Goal: Task Accomplishment & Management: Manage account settings

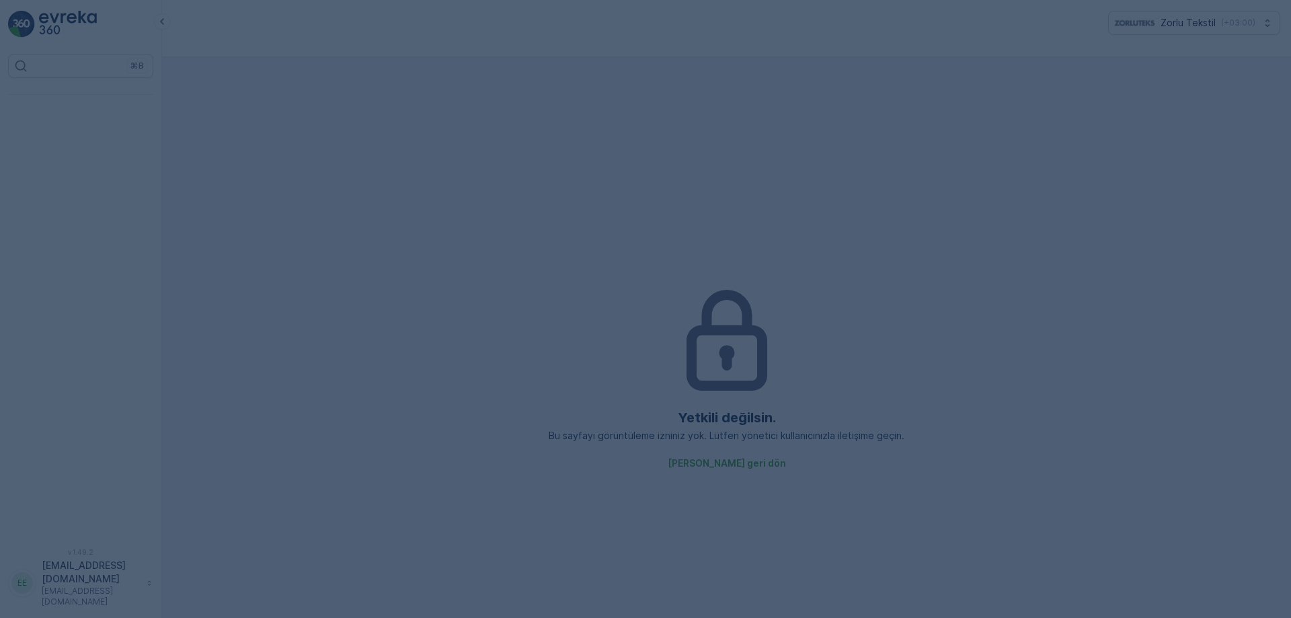
click at [209, 308] on div at bounding box center [645, 309] width 1291 height 618
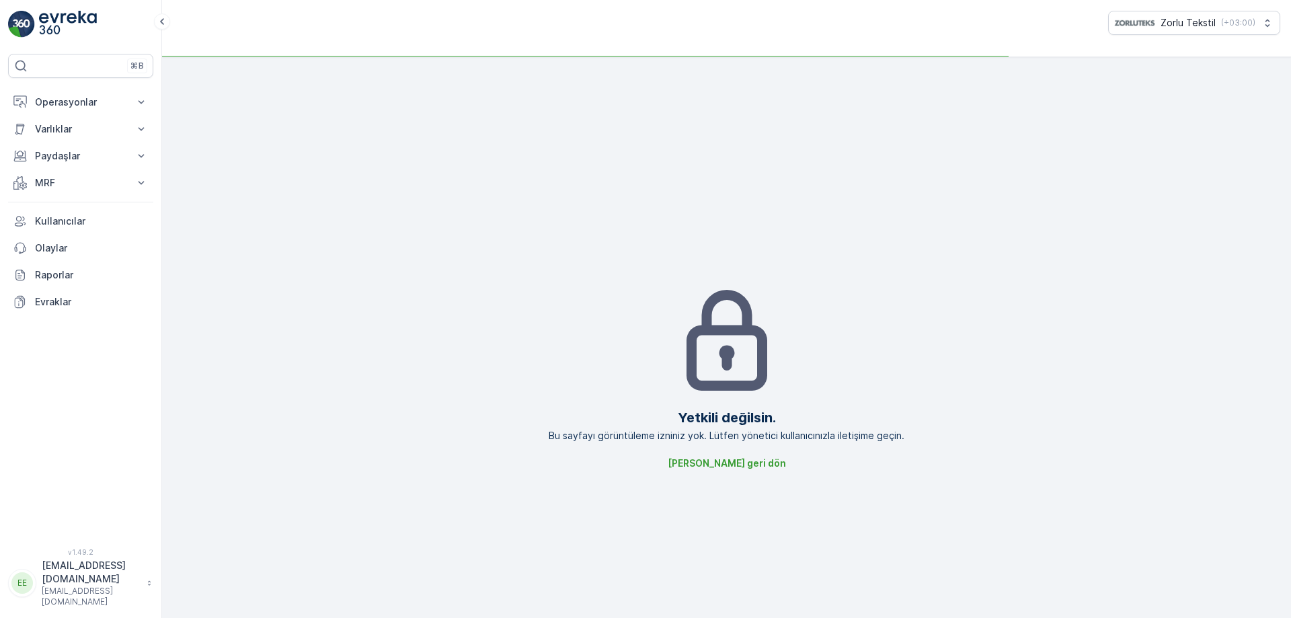
click at [320, 288] on div "Yetkili değilsin. Bu sayfayı görüntüleme izniniz yok. Lütfen yönetici kullanıcı…" at bounding box center [727, 377] width 1108 height 618
click at [78, 22] on img at bounding box center [68, 24] width 58 height 27
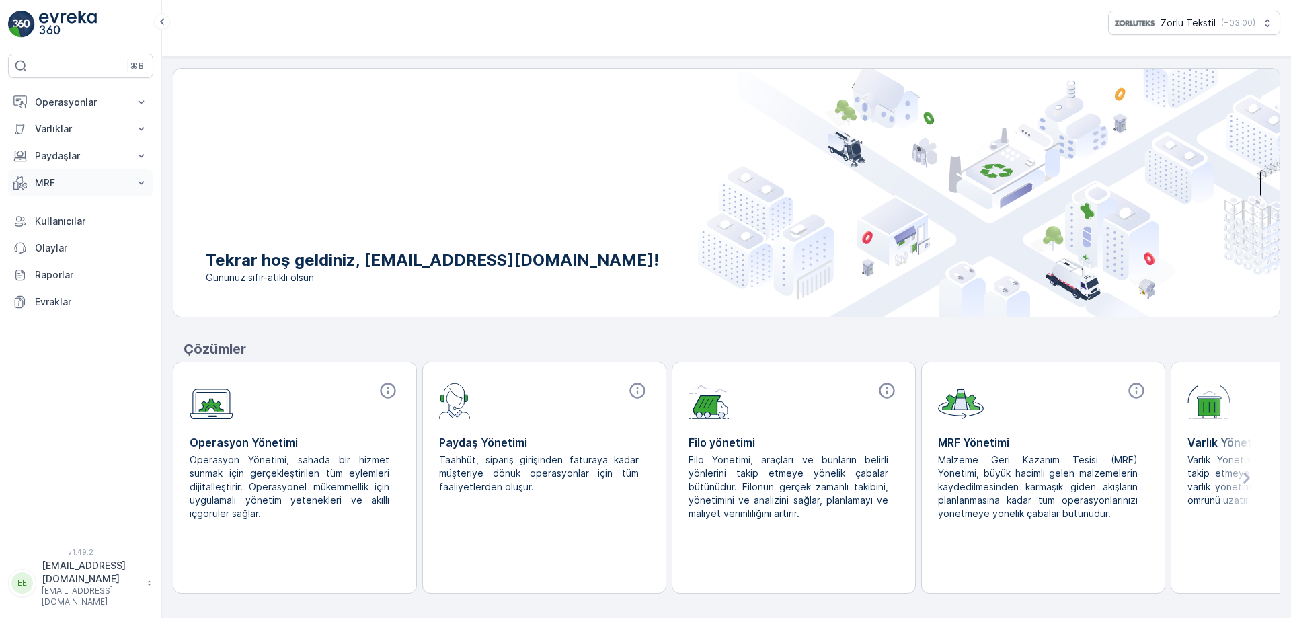
click at [71, 186] on p "MRF" at bounding box center [80, 182] width 91 height 13
click at [52, 205] on p "Insights" at bounding box center [51, 205] width 34 height 13
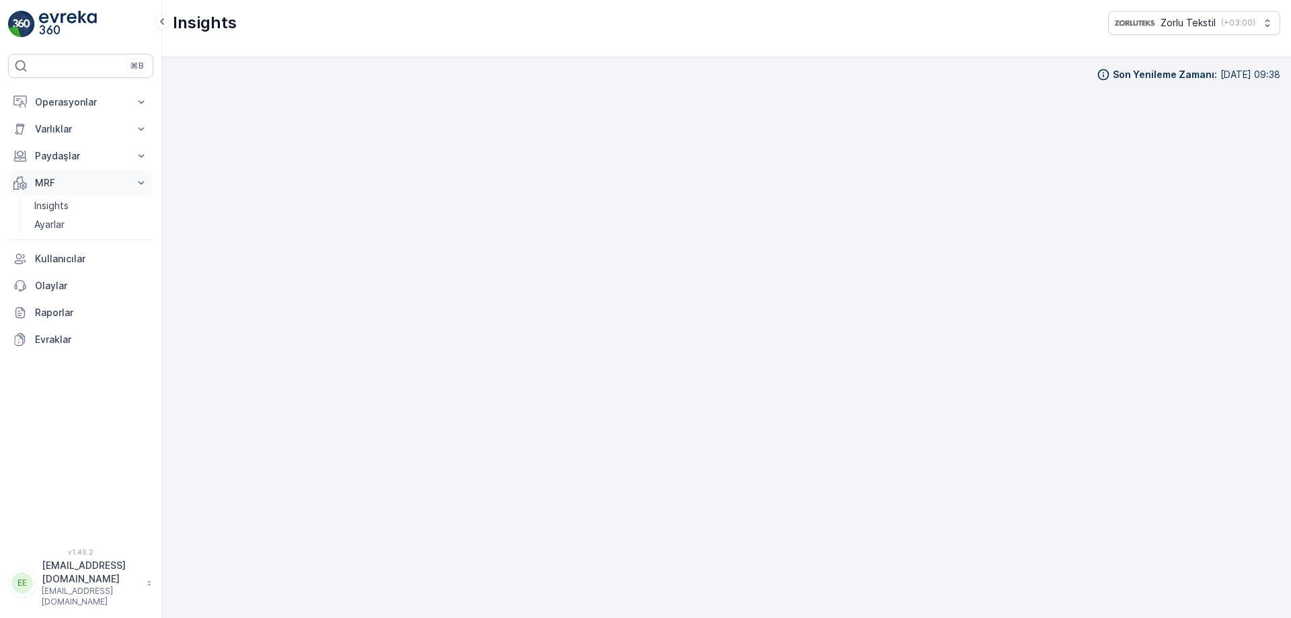
click at [76, 183] on p "MRF" at bounding box center [80, 182] width 91 height 13
click at [74, 178] on p "MRF" at bounding box center [80, 182] width 91 height 13
click at [51, 175] on button "MRF" at bounding box center [80, 182] width 145 height 27
click at [50, 175] on button "MRF" at bounding box center [80, 182] width 145 height 27
click at [54, 205] on p "Insights" at bounding box center [51, 205] width 34 height 13
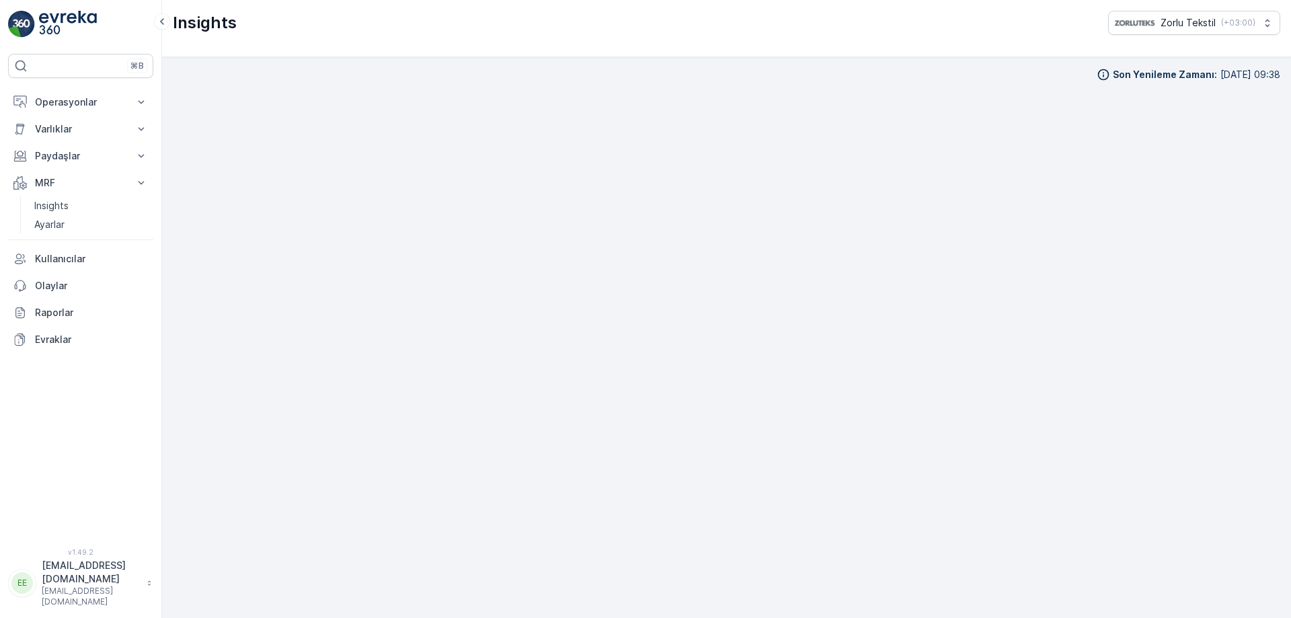
click at [61, 1] on div "⌘B Operasyonlar Planlama Rotalar & Görevler Kokpit Ayarlar Varlıklar Varlıklar …" at bounding box center [81, 309] width 162 height 618
click at [50, 15] on img at bounding box center [68, 24] width 58 height 27
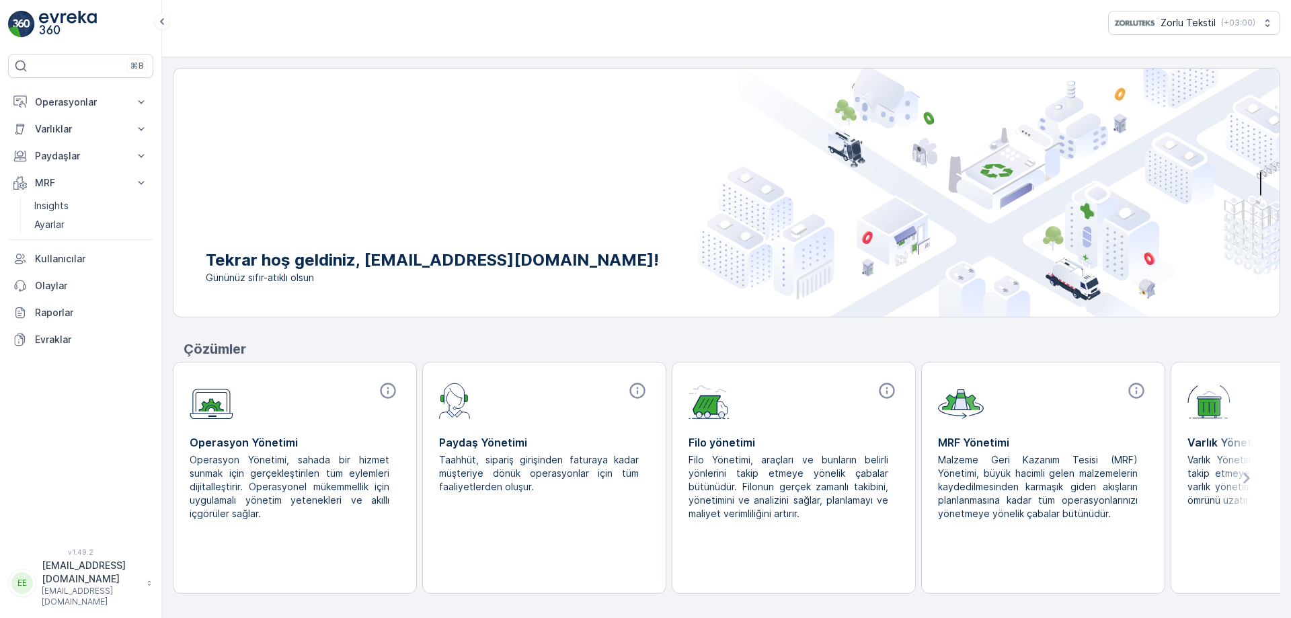
click at [548, 409] on div at bounding box center [544, 399] width 211 height 40
click at [628, 392] on div at bounding box center [638, 392] width 24 height 26
click at [646, 387] on icon at bounding box center [637, 390] width 19 height 19
click at [1078, 411] on div at bounding box center [1043, 399] width 211 height 40
click at [1121, 395] on div at bounding box center [1043, 399] width 211 height 40
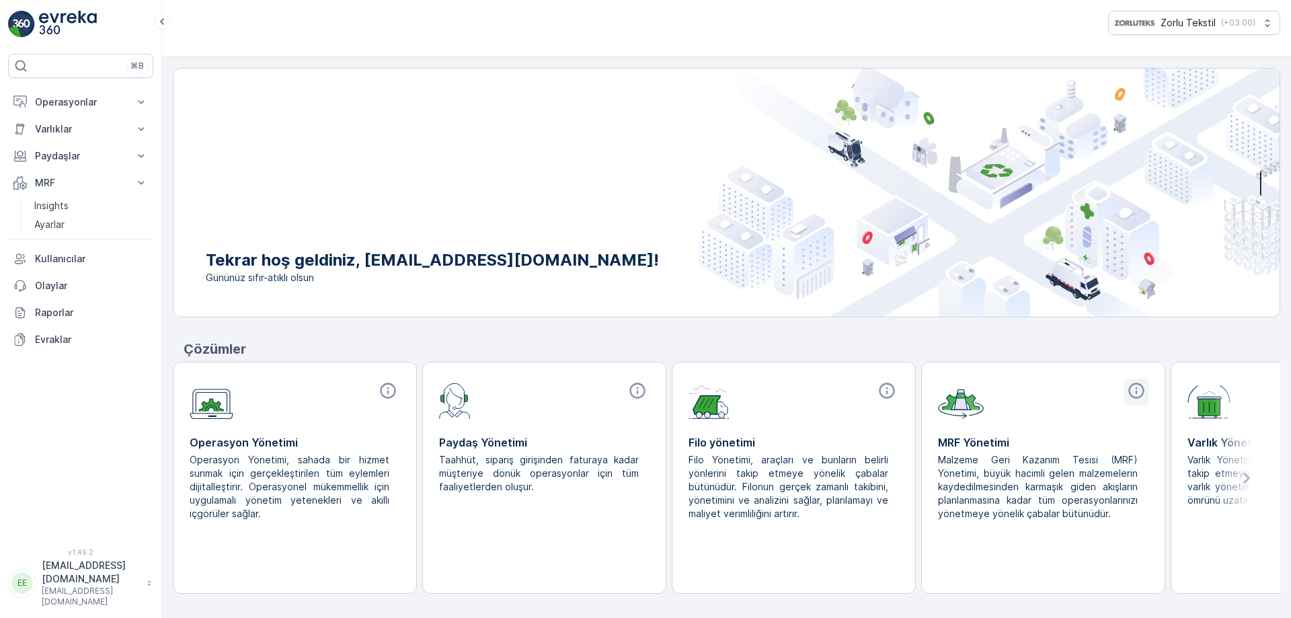
click at [1129, 392] on icon at bounding box center [1136, 390] width 19 height 19
click at [56, 182] on p "MRF" at bounding box center [80, 182] width 91 height 13
click at [44, 219] on p "Ayarlar" at bounding box center [49, 224] width 30 height 13
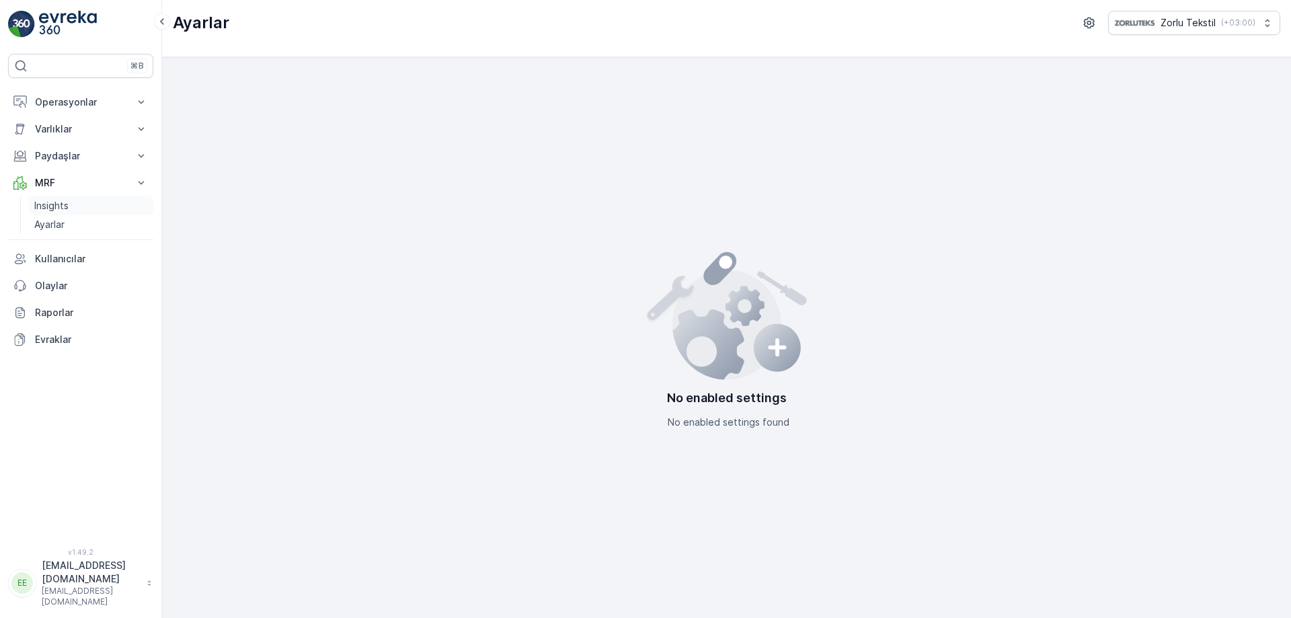
click at [48, 204] on p "Insights" at bounding box center [51, 205] width 34 height 13
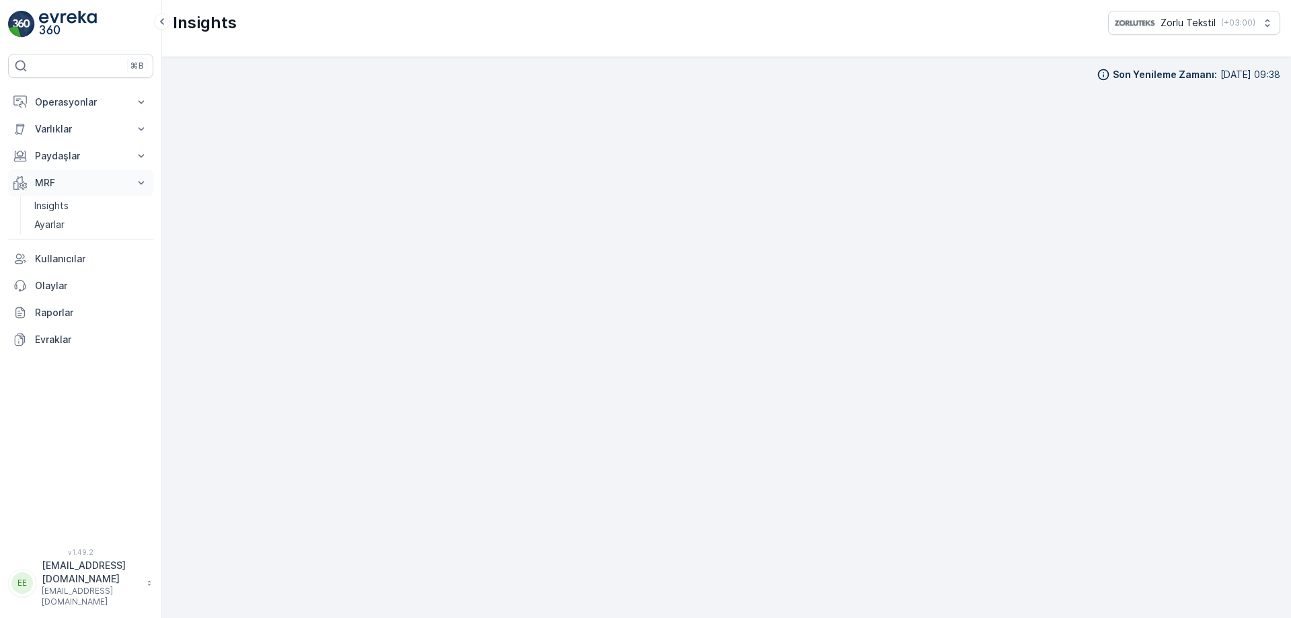
click at [81, 184] on p "MRF" at bounding box center [80, 182] width 91 height 13
click at [128, 597] on p "[EMAIL_ADDRESS][DOMAIN_NAME]" at bounding box center [91, 597] width 98 height 22
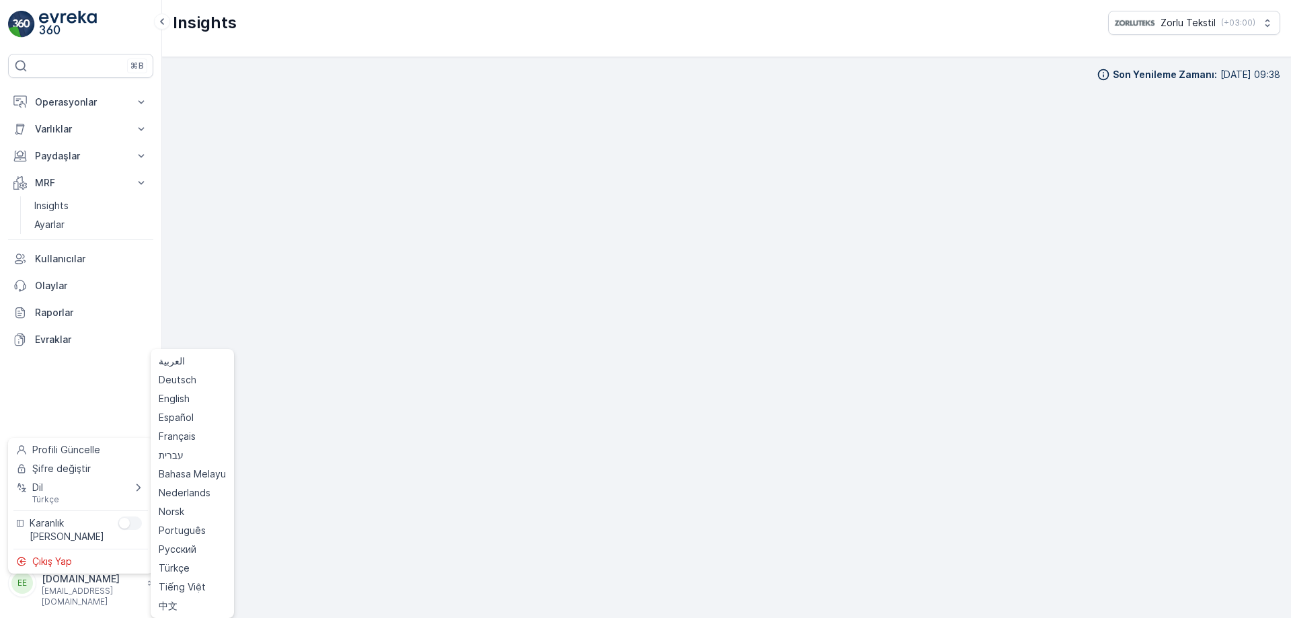
click at [81, 367] on div "⌘B Operasyonlar Planlama Rotalar & Görevler Kokpit Ayarlar Varlıklar Varlıklar …" at bounding box center [80, 293] width 145 height 478
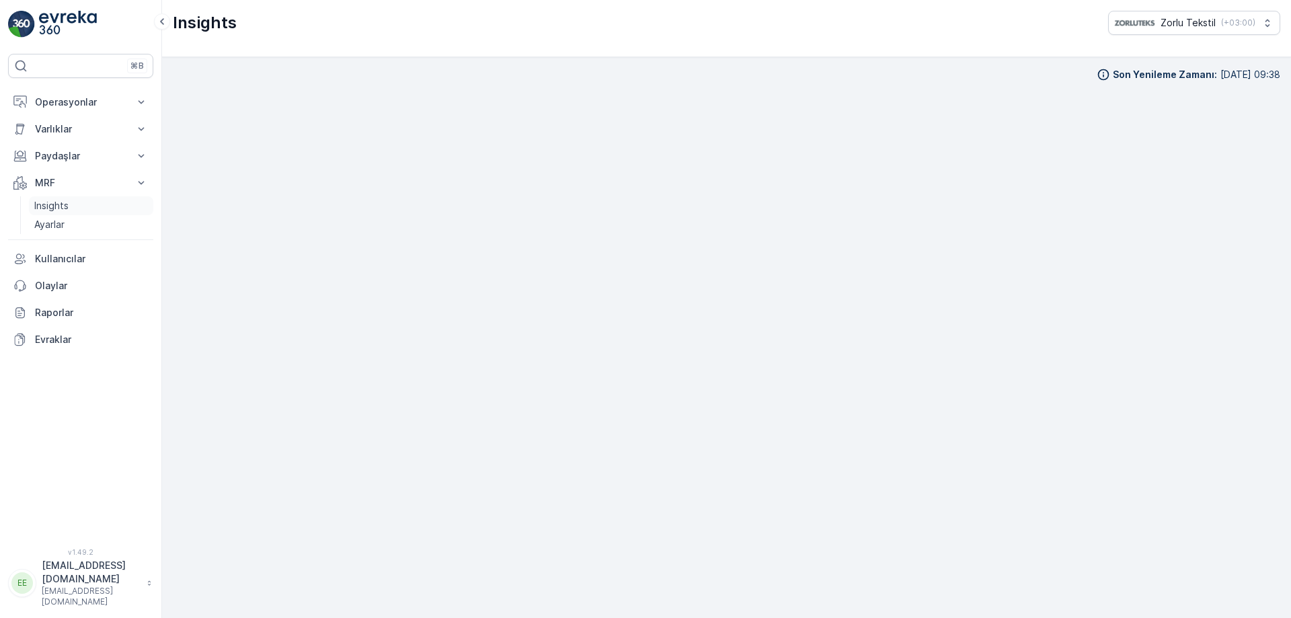
click at [54, 203] on p "Insights" at bounding box center [51, 205] width 34 height 13
click at [48, 209] on p "Insights" at bounding box center [51, 205] width 34 height 13
click at [65, 198] on link "Insights" at bounding box center [91, 205] width 124 height 19
click at [58, 188] on p "MRF" at bounding box center [80, 182] width 91 height 13
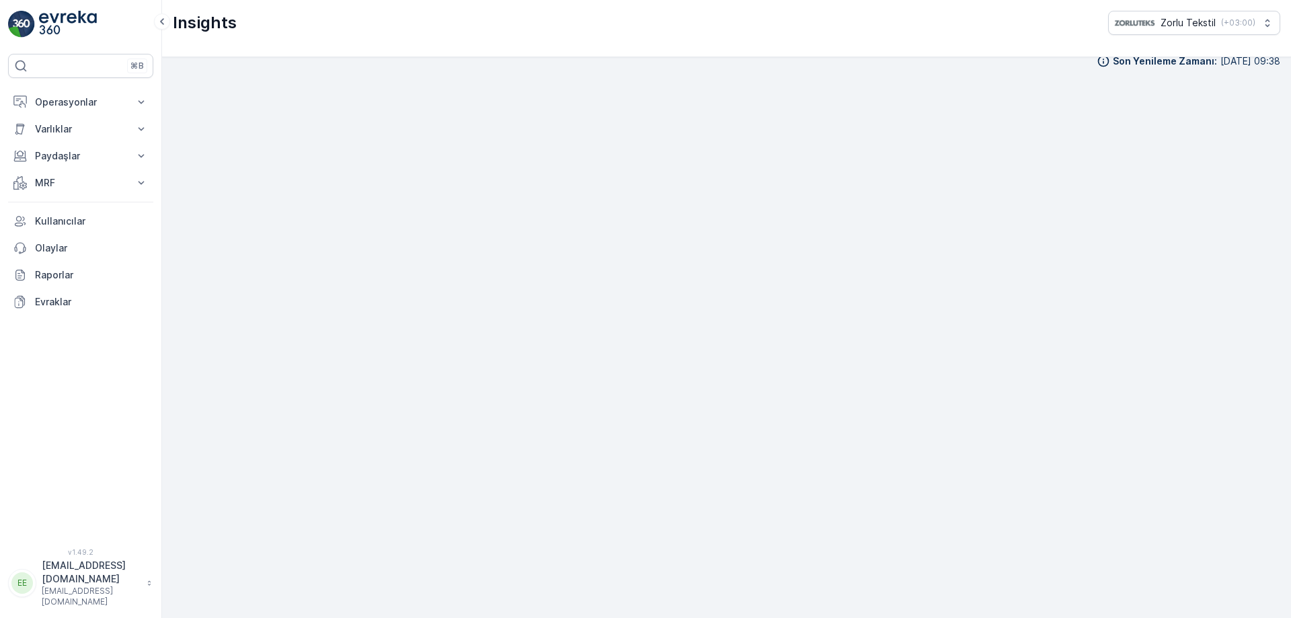
click at [54, 15] on img at bounding box center [68, 24] width 58 height 27
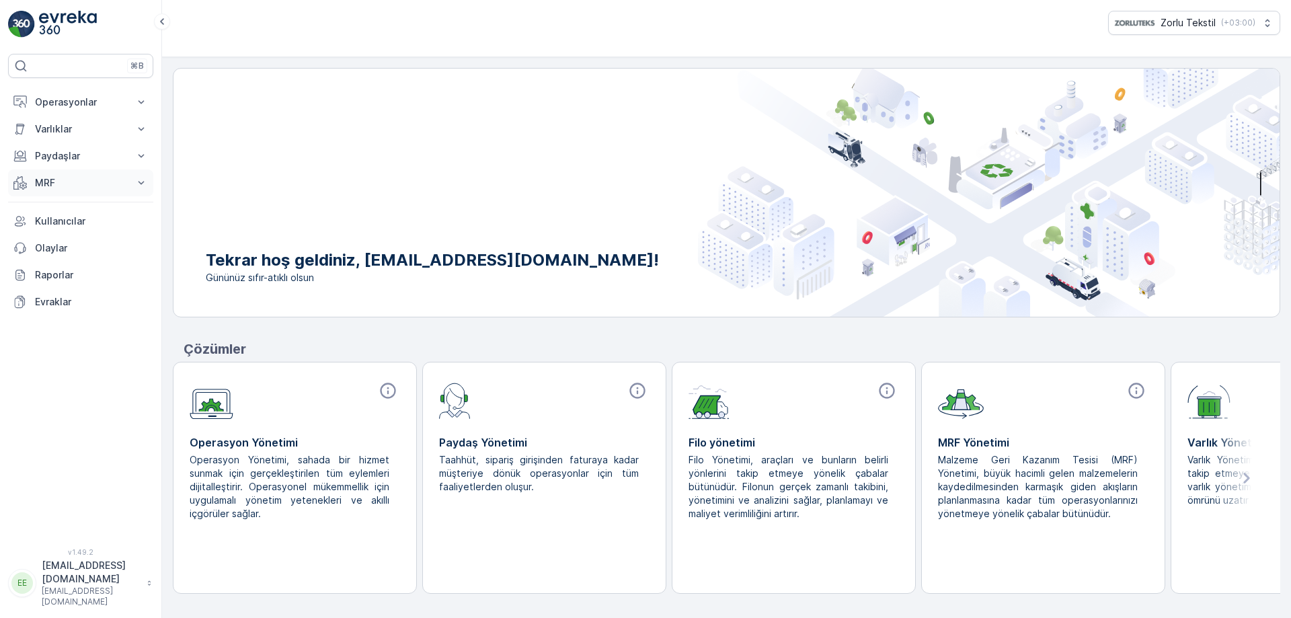
click at [69, 190] on button "MRF" at bounding box center [80, 182] width 145 height 27
click at [1137, 389] on icon at bounding box center [1136, 390] width 15 height 15
click at [71, 202] on link "Insights" at bounding box center [91, 205] width 124 height 19
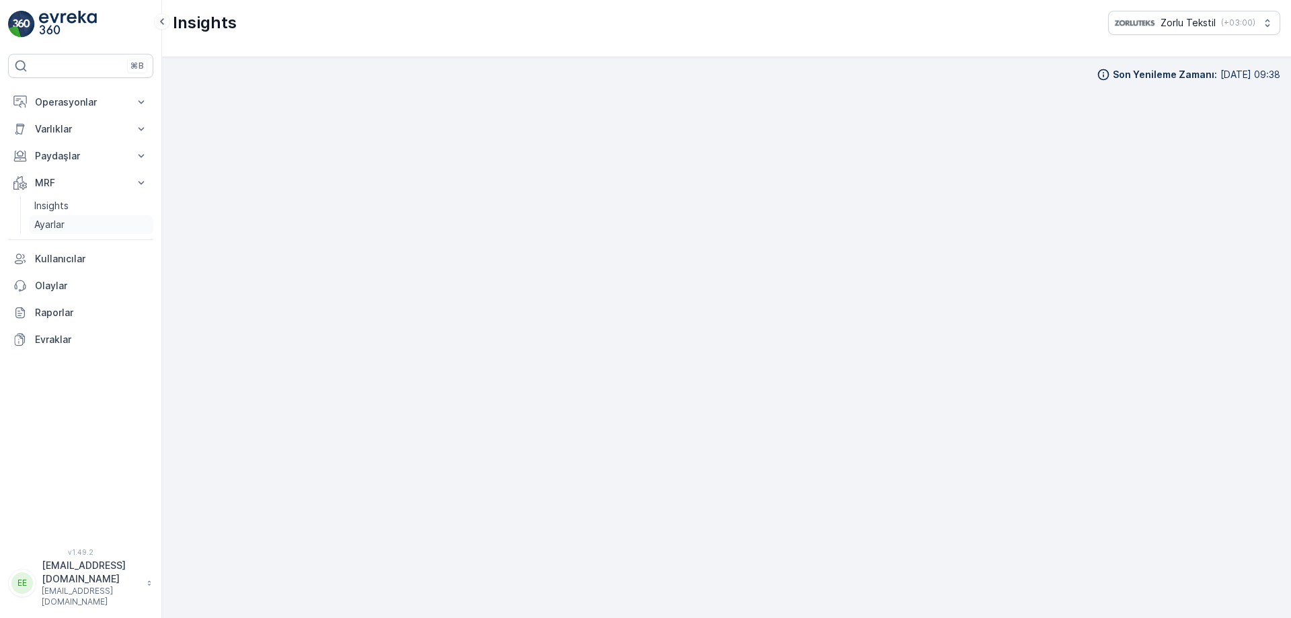
click at [44, 217] on link "Ayarlar" at bounding box center [91, 224] width 124 height 19
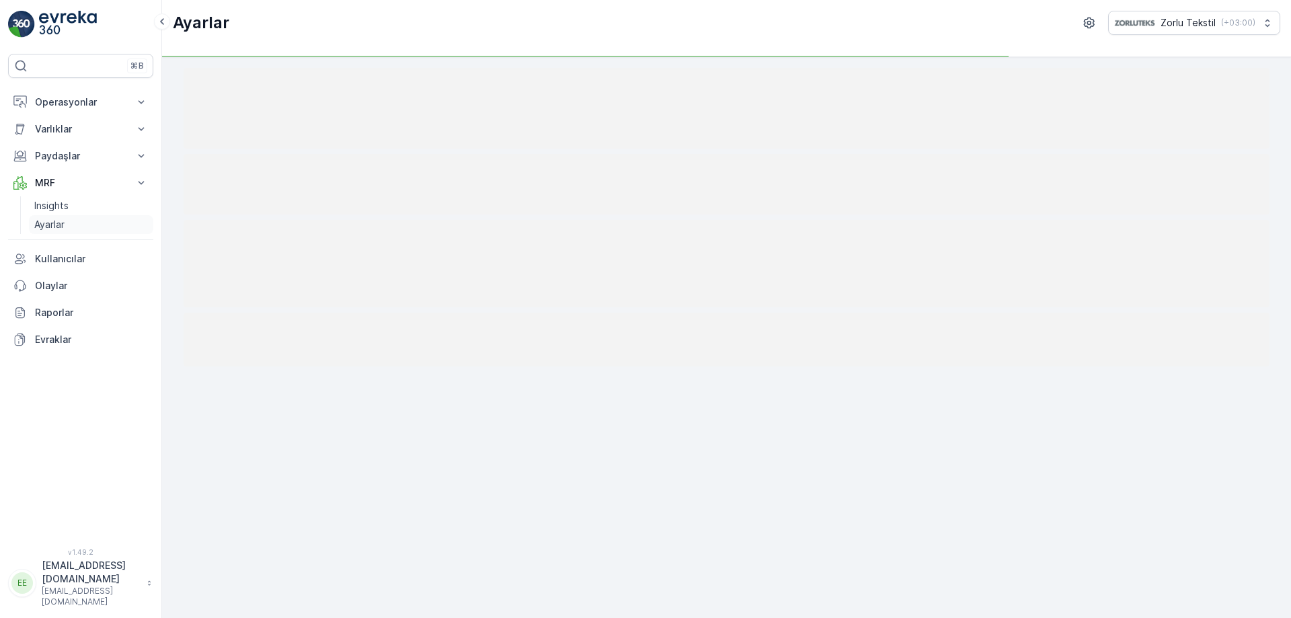
click at [44, 224] on p "Ayarlar" at bounding box center [49, 224] width 30 height 13
click at [142, 180] on icon at bounding box center [141, 182] width 13 height 13
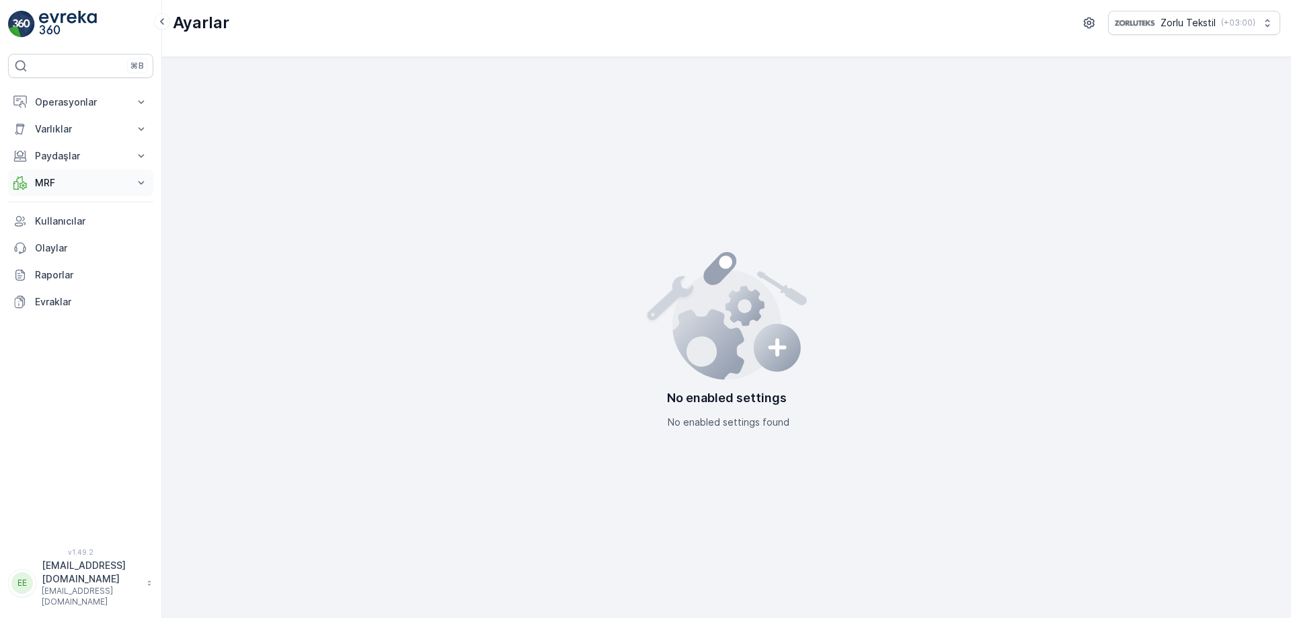
click at [142, 180] on icon at bounding box center [141, 182] width 13 height 13
click at [62, 204] on p "Insights" at bounding box center [51, 205] width 34 height 13
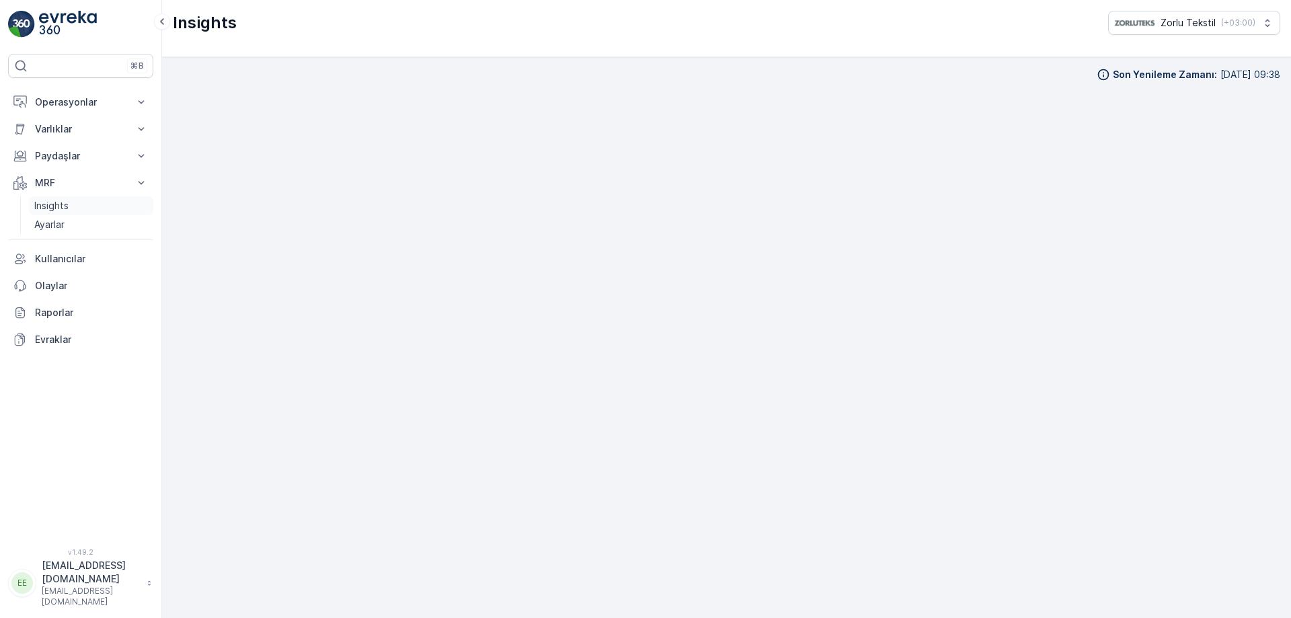
click at [55, 207] on p "Insights" at bounding box center [51, 205] width 34 height 13
click at [42, 223] on p "Ayarlar" at bounding box center [49, 224] width 30 height 13
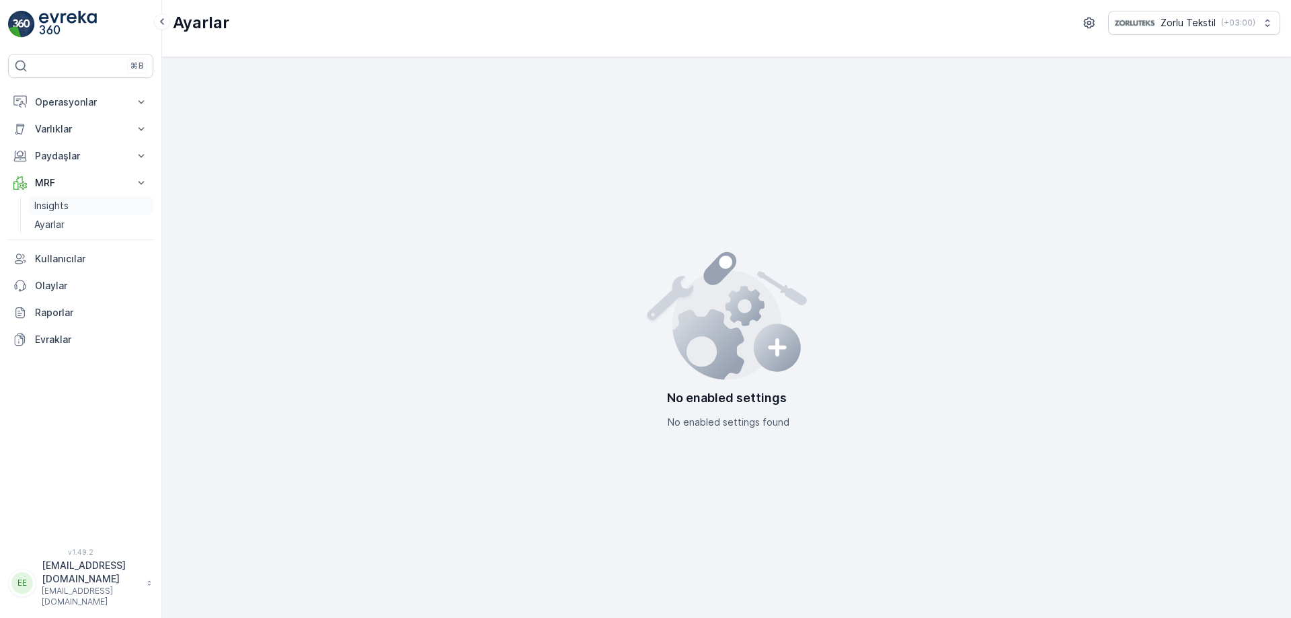
click at [66, 201] on p "Insights" at bounding box center [51, 205] width 34 height 13
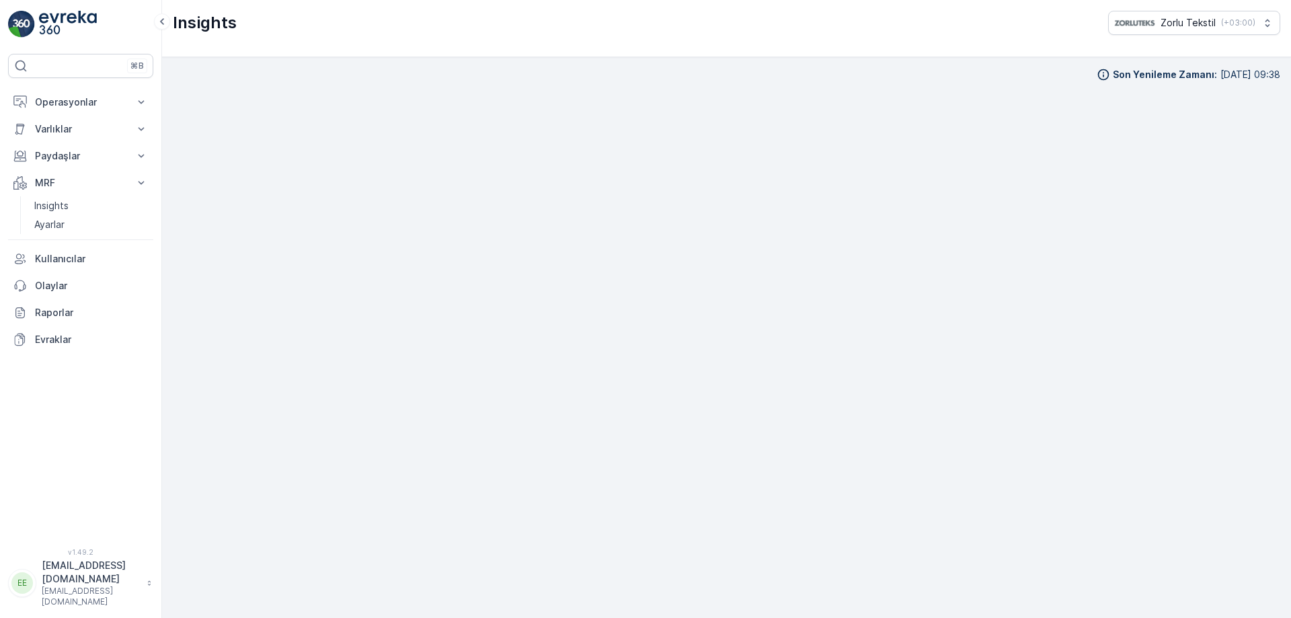
click at [135, 584] on p "[EMAIL_ADDRESS][DOMAIN_NAME]" at bounding box center [91, 572] width 98 height 27
click at [57, 209] on p "Insights" at bounding box center [51, 205] width 34 height 13
click at [45, 227] on p "Ayarlar" at bounding box center [49, 224] width 30 height 13
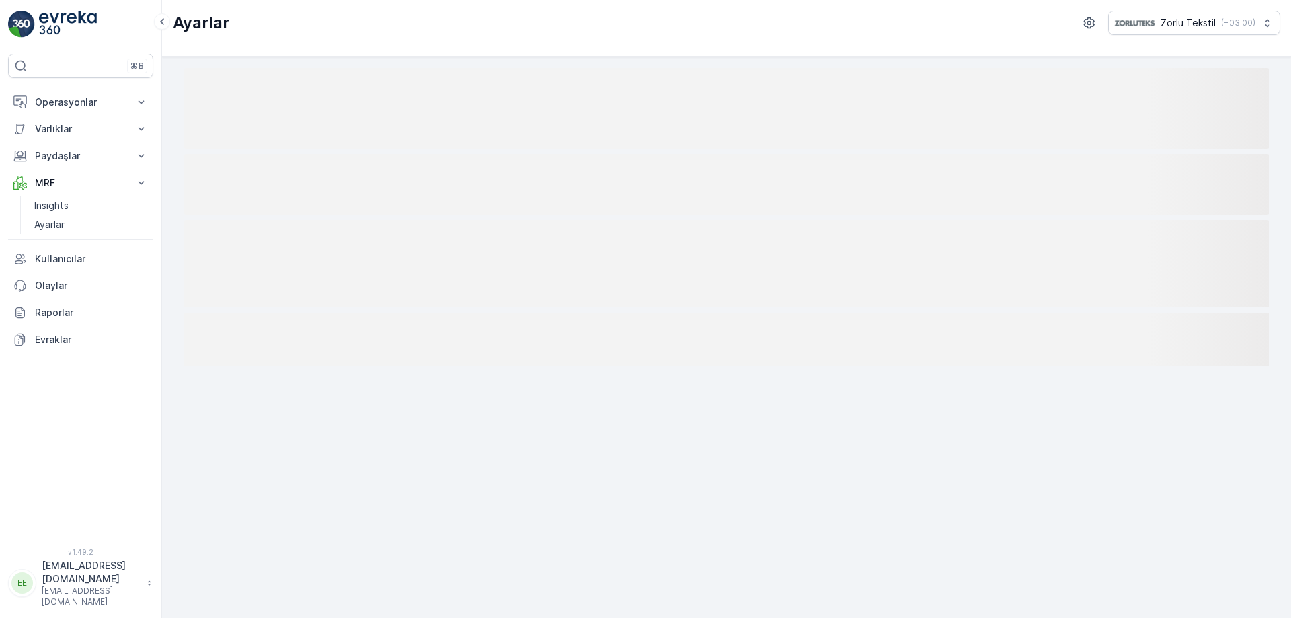
click at [102, 608] on div "⌘B Operasyonlar Planlama Rotalar & Görevler Kokpit Ayarlar Varlıklar Varlıklar …" at bounding box center [81, 309] width 162 height 618
click at [62, 260] on p "Kullanıcılar" at bounding box center [91, 258] width 113 height 13
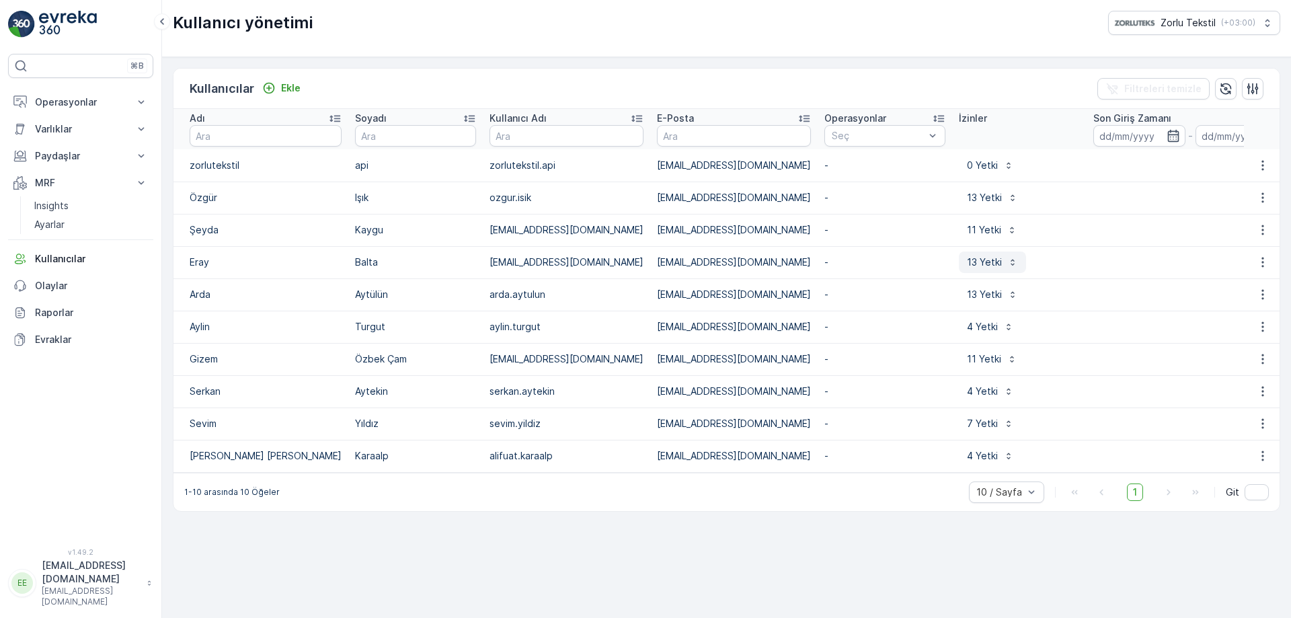
click at [1008, 265] on icon "button" at bounding box center [1013, 262] width 11 height 11
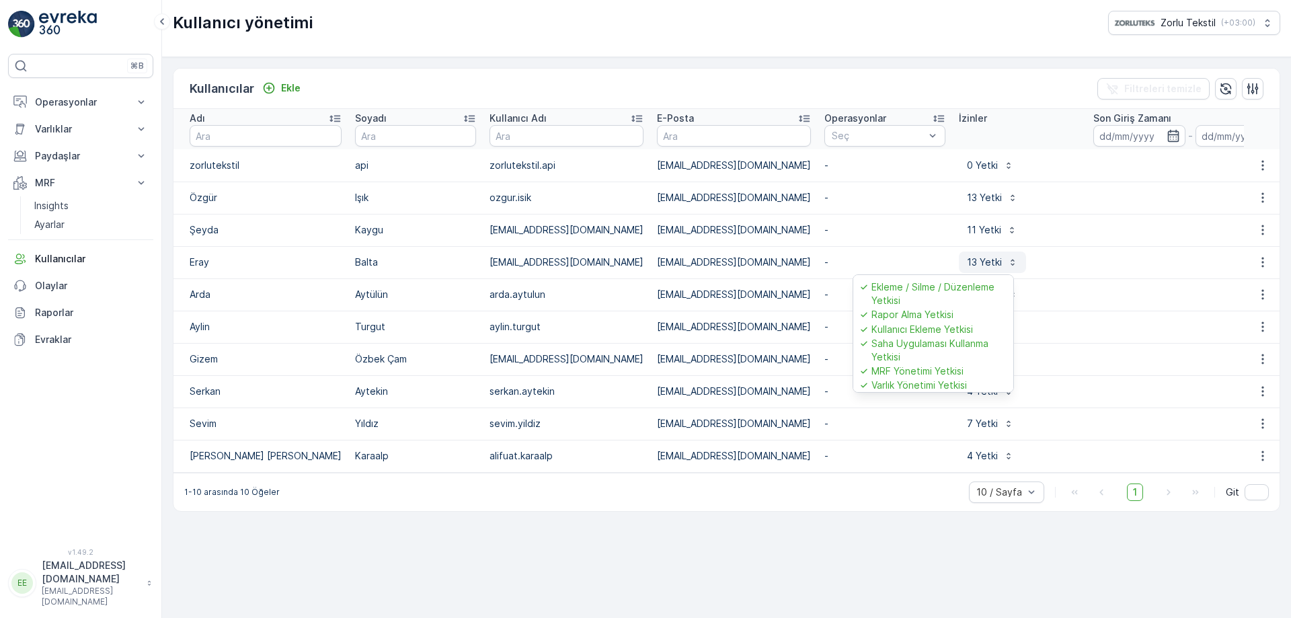
click at [967, 265] on p "13 Yetki" at bounding box center [984, 262] width 35 height 13
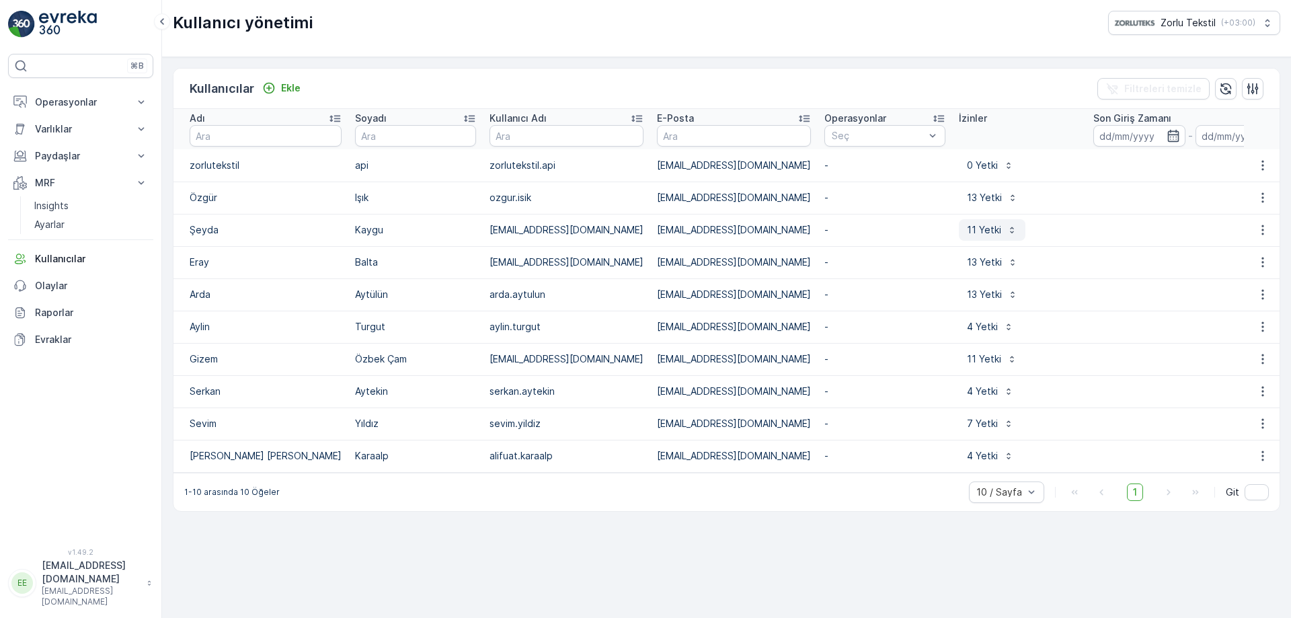
click at [967, 235] on p "11 Yetki" at bounding box center [984, 229] width 34 height 13
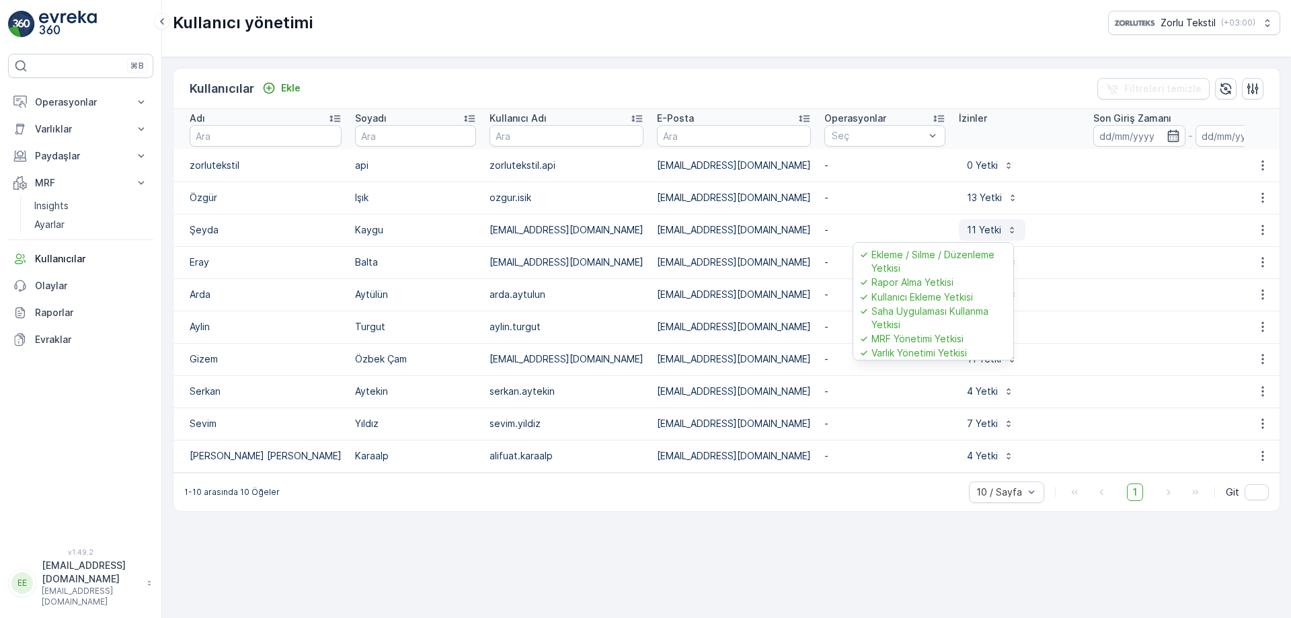
click at [967, 235] on p "11 Yetki" at bounding box center [984, 229] width 34 height 13
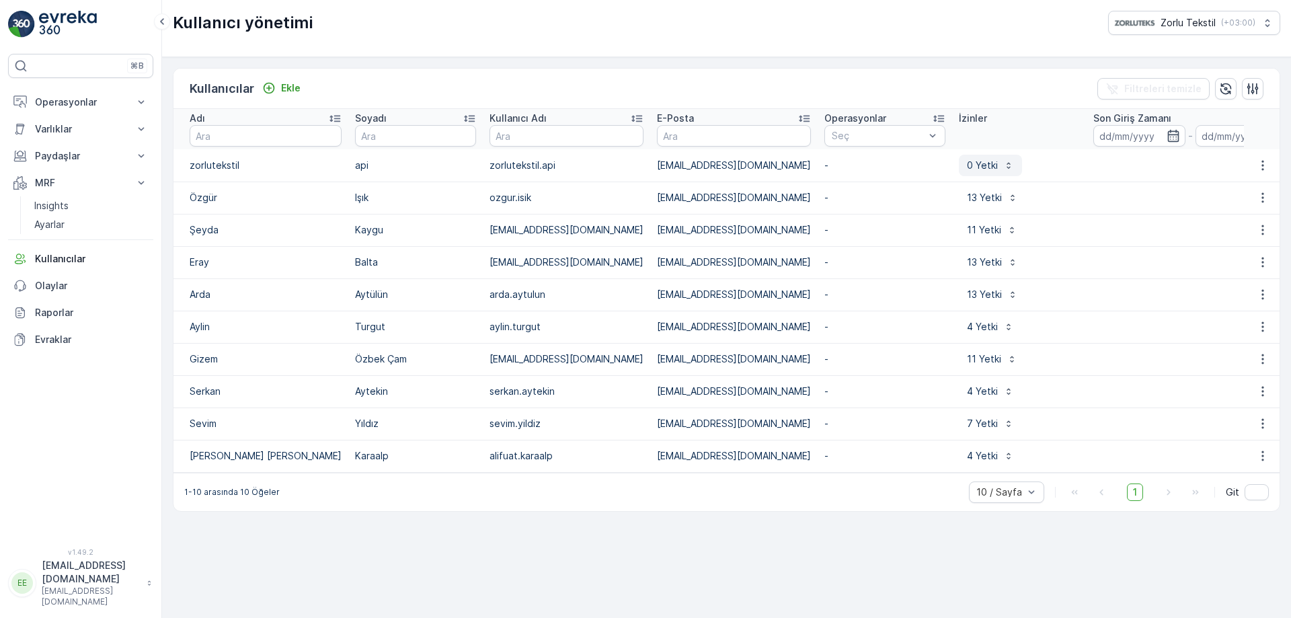
click at [967, 159] on p "0 Yetki" at bounding box center [982, 165] width 31 height 13
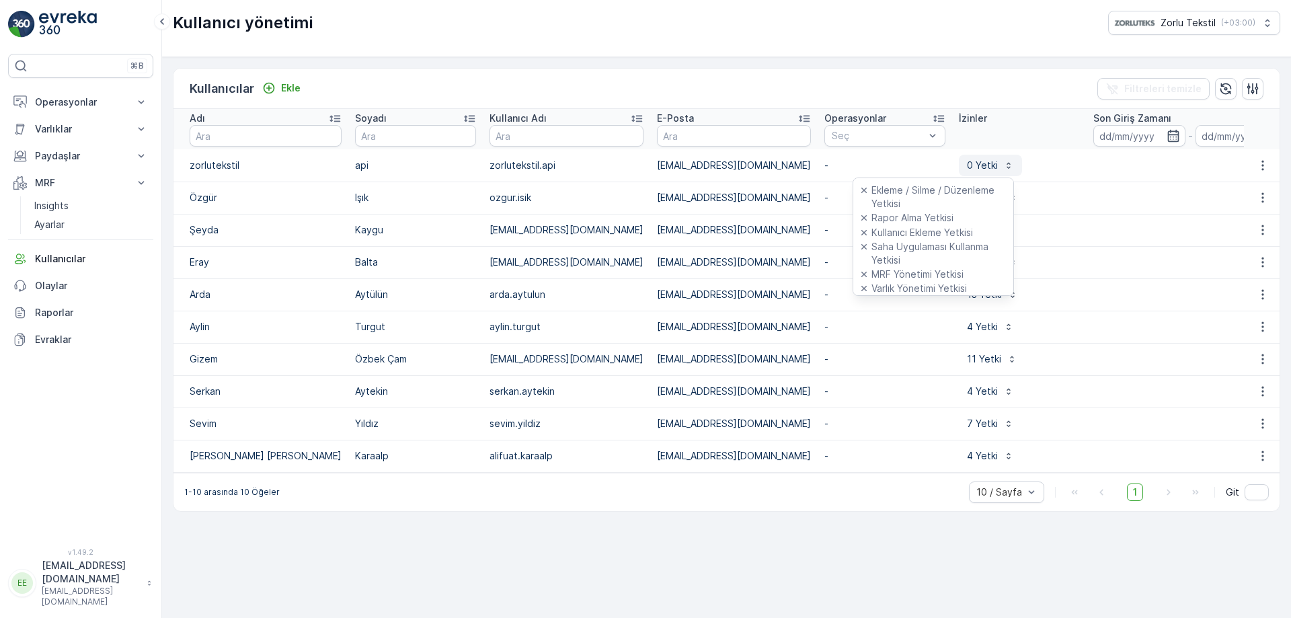
click at [967, 159] on p "0 Yetki" at bounding box center [982, 165] width 31 height 13
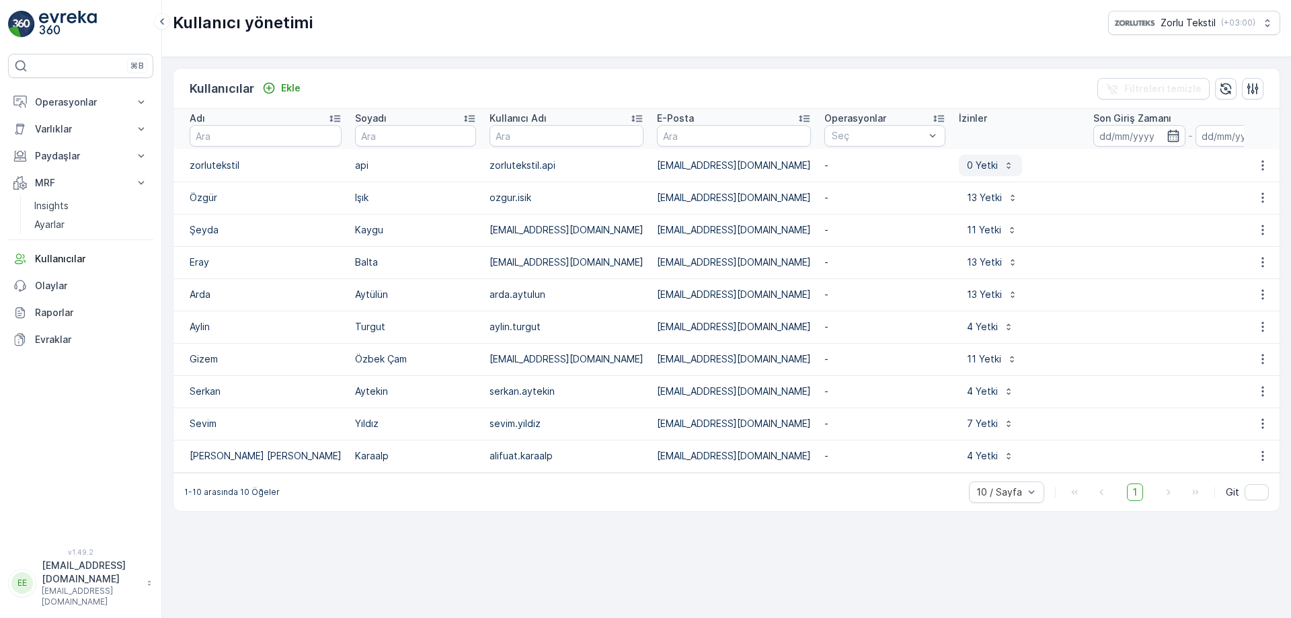
click at [967, 159] on p "0 Yetki" at bounding box center [982, 165] width 31 height 13
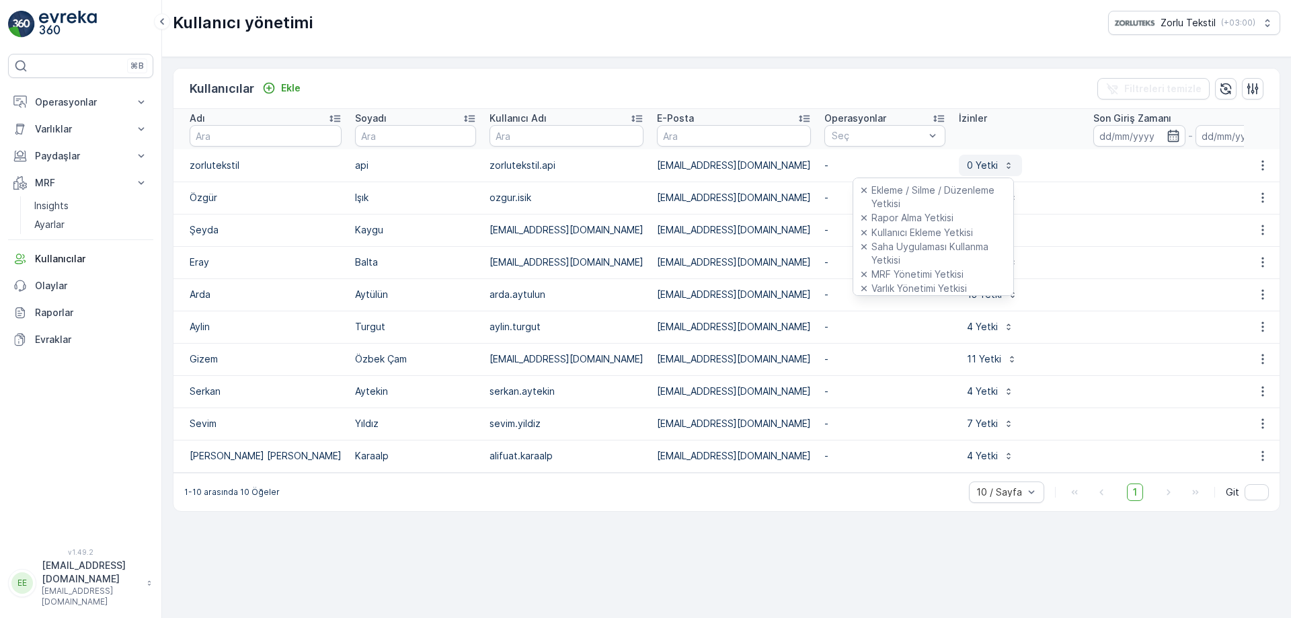
click at [967, 159] on p "0 Yetki" at bounding box center [982, 165] width 31 height 13
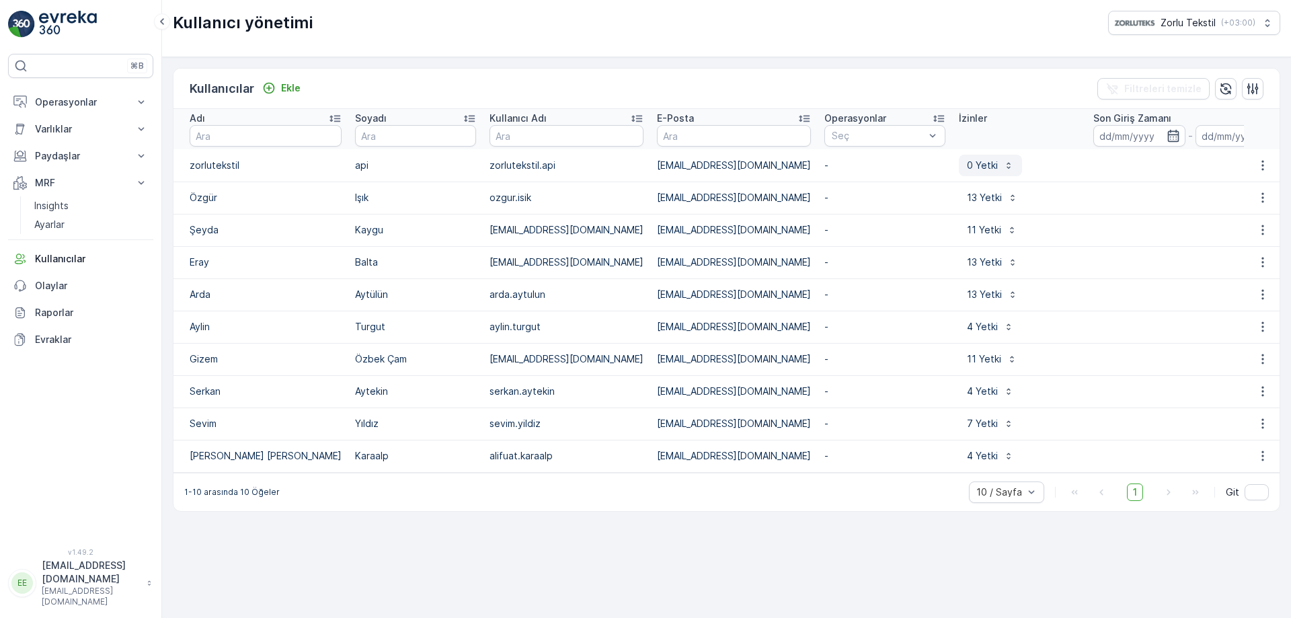
click at [967, 159] on p "0 Yetki" at bounding box center [982, 165] width 31 height 13
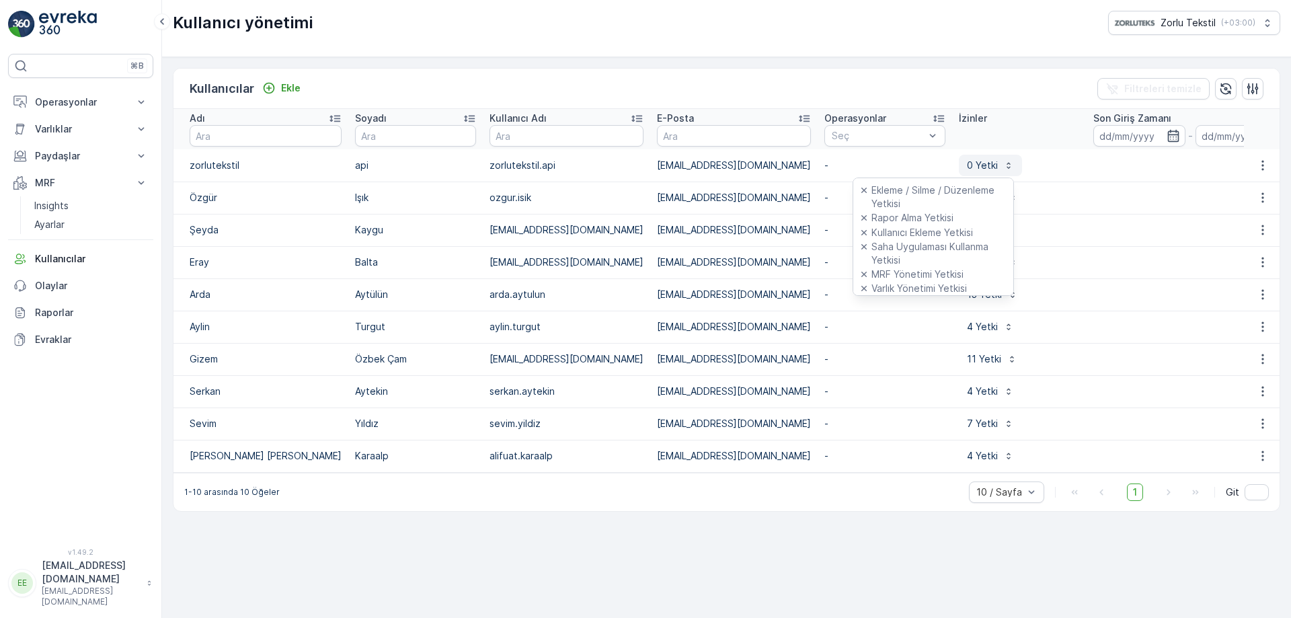
click at [967, 159] on p "0 Yetki" at bounding box center [982, 165] width 31 height 13
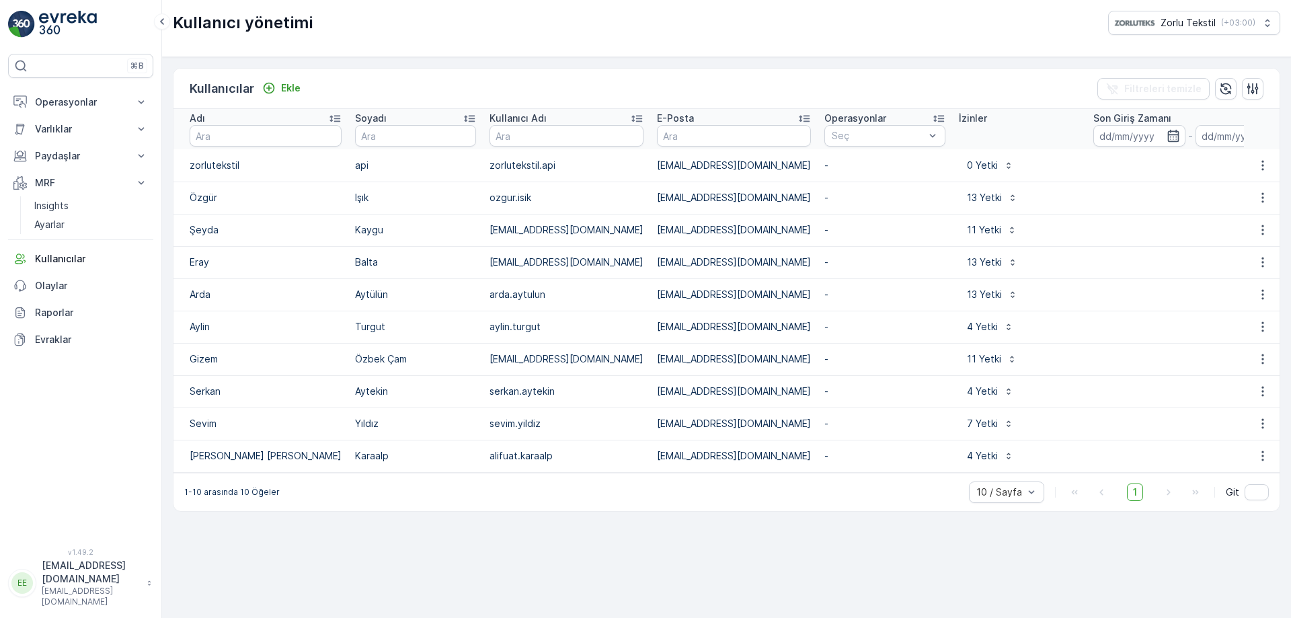
click at [694, 366] on td "[EMAIL_ADDRESS][DOMAIN_NAME]" at bounding box center [733, 359] width 167 height 32
click at [952, 275] on td "13 Yetki" at bounding box center [1019, 262] width 135 height 32
click at [967, 267] on p "13 Yetki" at bounding box center [984, 262] width 35 height 13
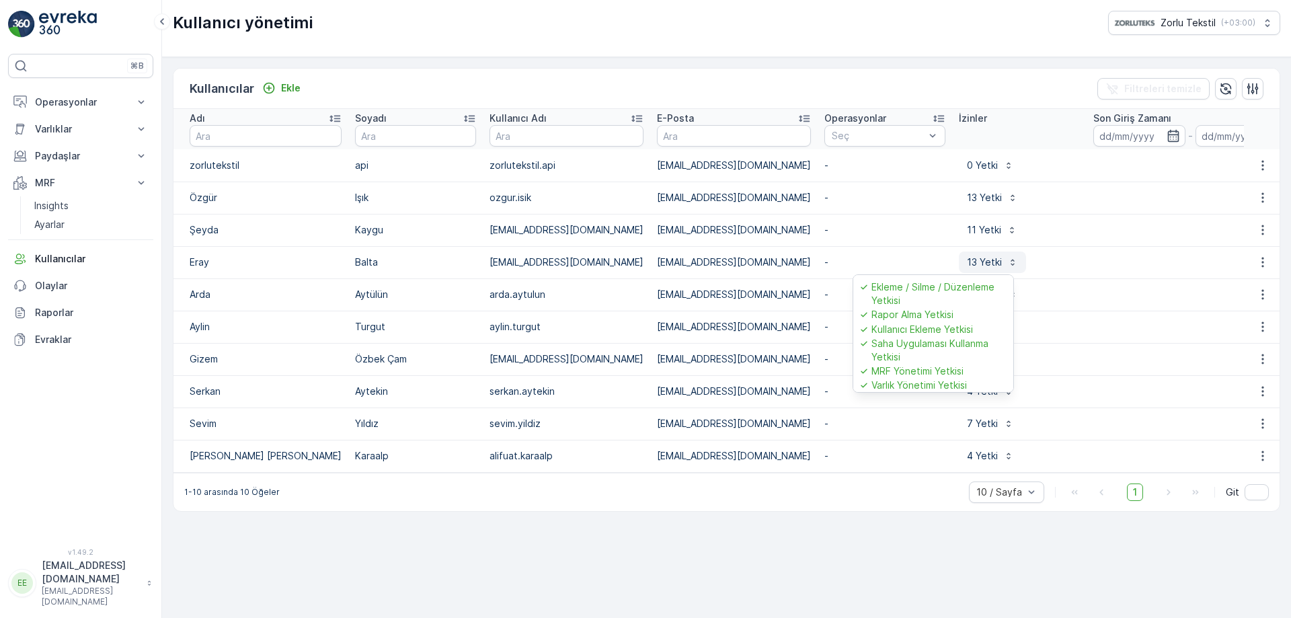
click at [967, 267] on p "13 Yetki" at bounding box center [984, 262] width 35 height 13
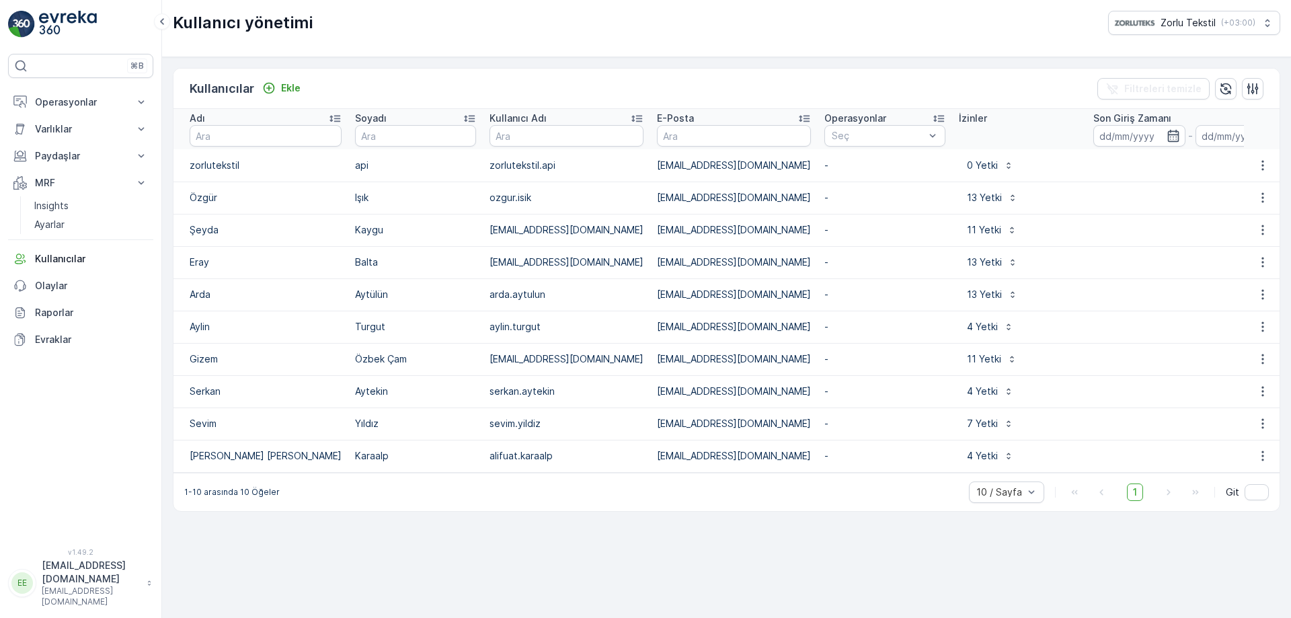
click at [94, 586] on p "[EMAIL_ADDRESS][DOMAIN_NAME]" at bounding box center [91, 572] width 98 height 27
click at [77, 560] on div "Çıkış Yap" at bounding box center [81, 561] width 140 height 19
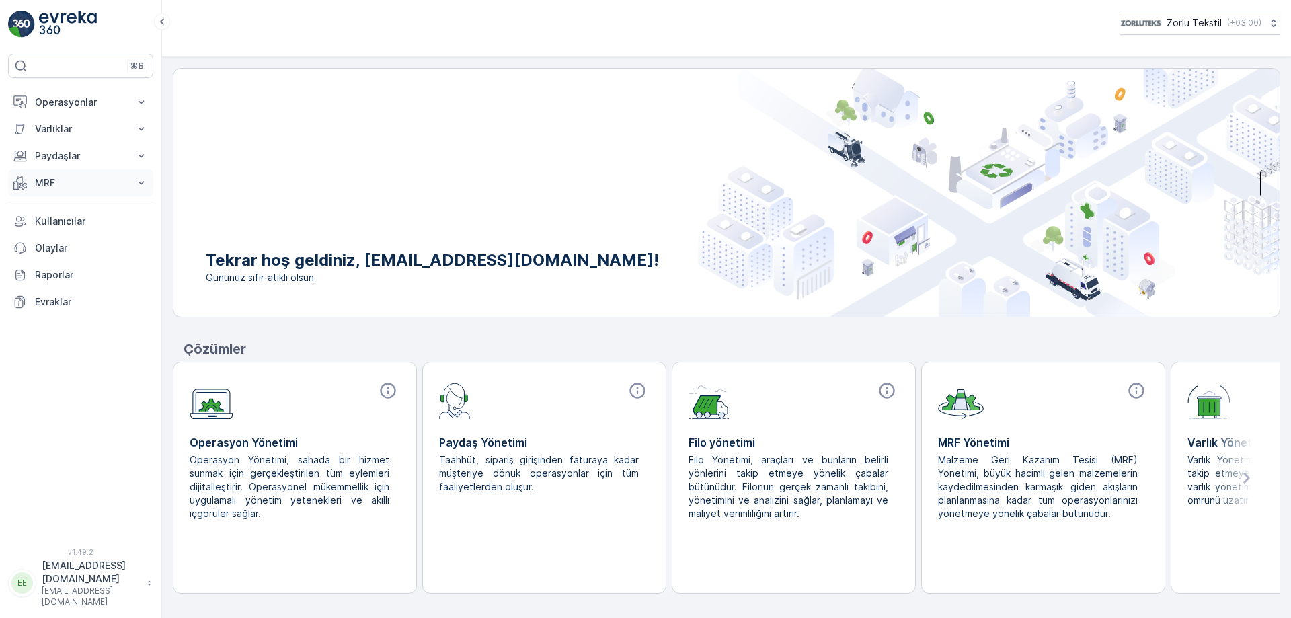
click at [98, 184] on p "MRF" at bounding box center [80, 182] width 91 height 13
click at [49, 206] on p "Insights" at bounding box center [51, 205] width 34 height 13
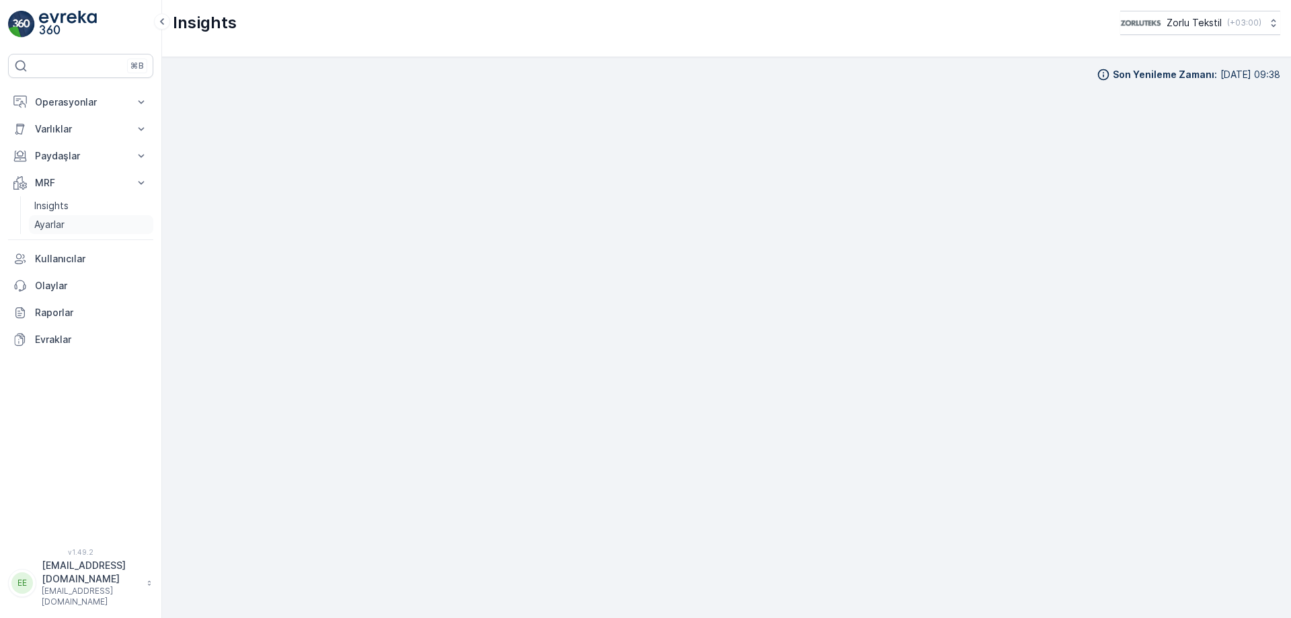
click at [65, 228] on link "Ayarlar" at bounding box center [91, 224] width 124 height 19
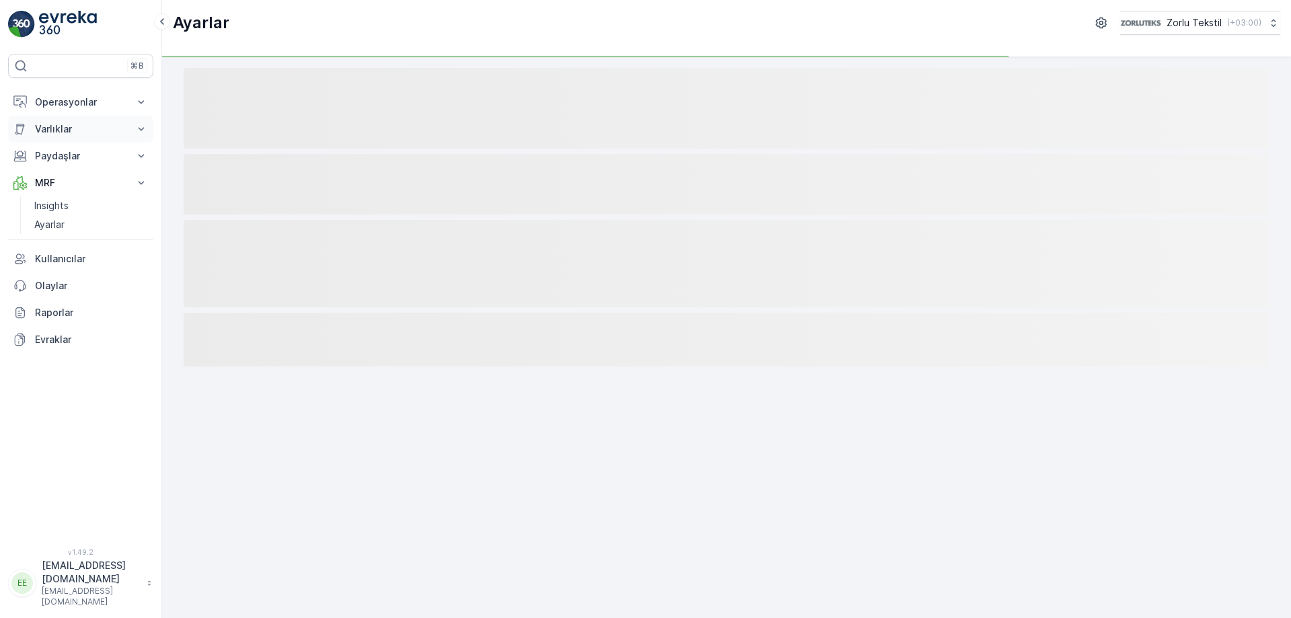
click at [83, 124] on p "Varlıklar" at bounding box center [80, 128] width 91 height 13
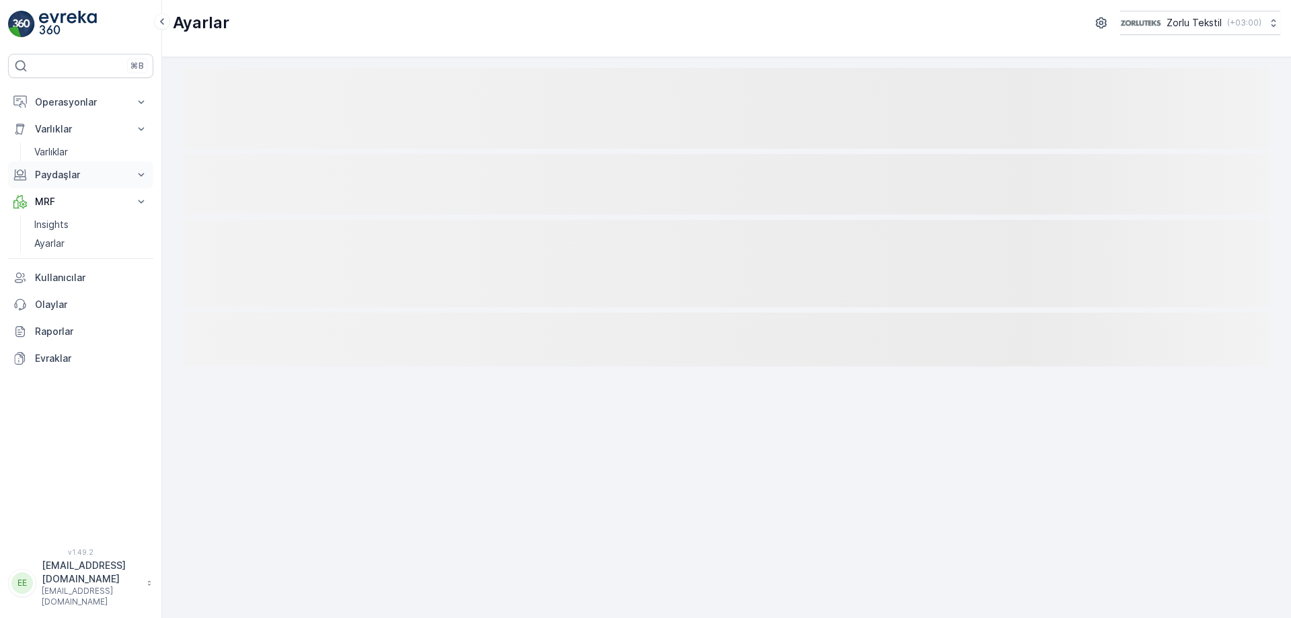
click at [58, 179] on p "Paydaşlar" at bounding box center [80, 174] width 91 height 13
click at [56, 144] on link "Varlıklar" at bounding box center [91, 152] width 124 height 19
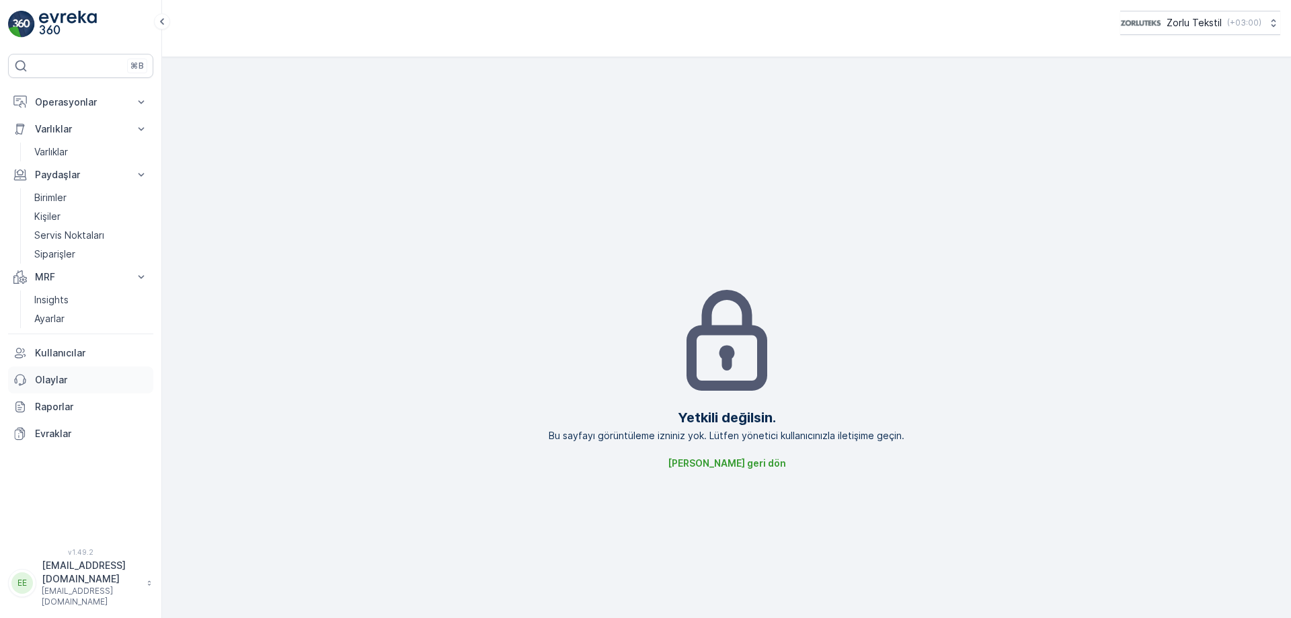
click at [83, 375] on p "Olaylar" at bounding box center [91, 379] width 113 height 13
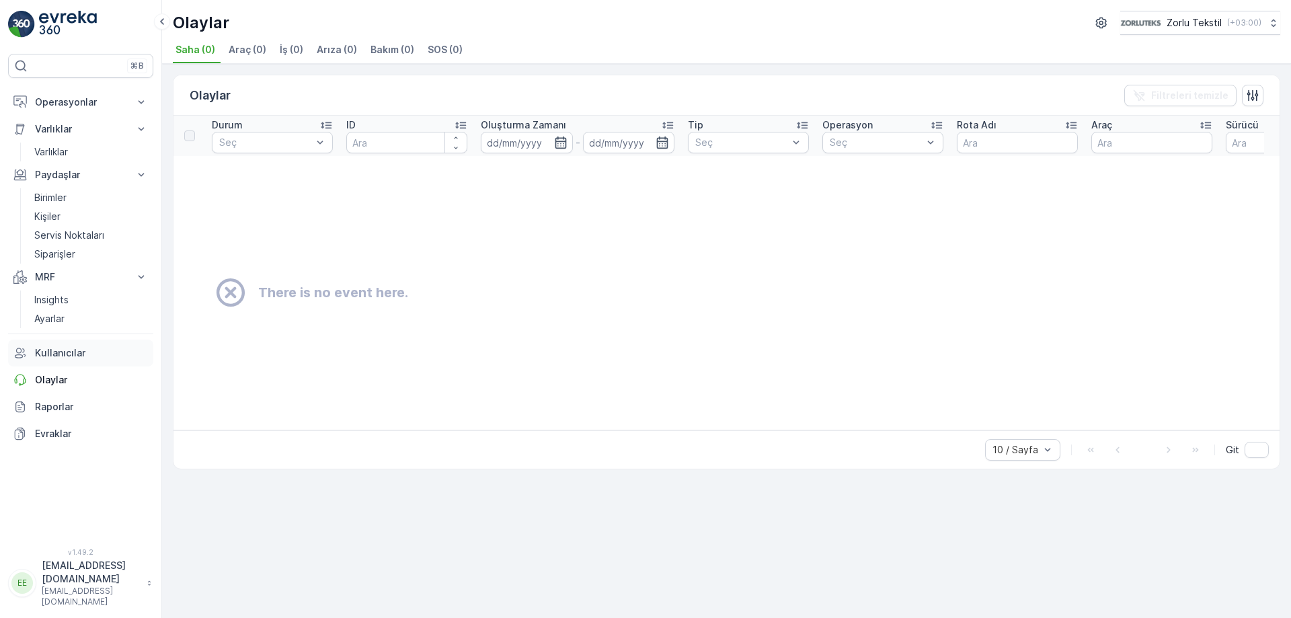
click at [61, 349] on p "Kullanıcılar" at bounding box center [91, 352] width 113 height 13
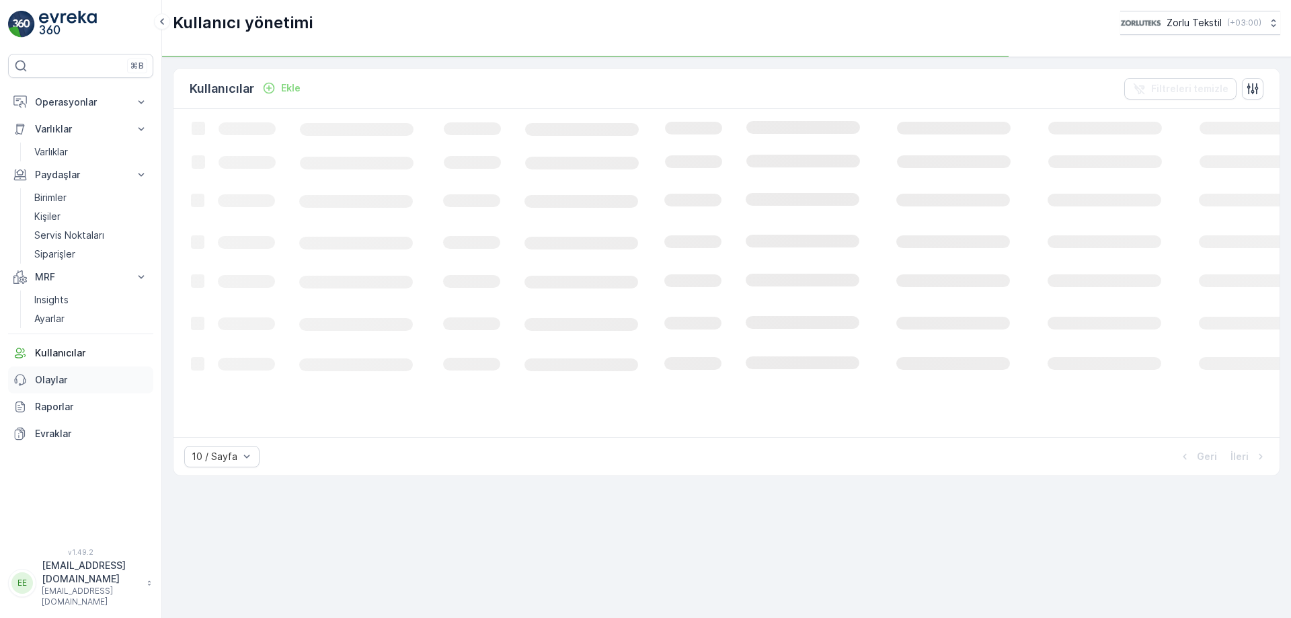
click at [61, 373] on p "Olaylar" at bounding box center [91, 379] width 113 height 13
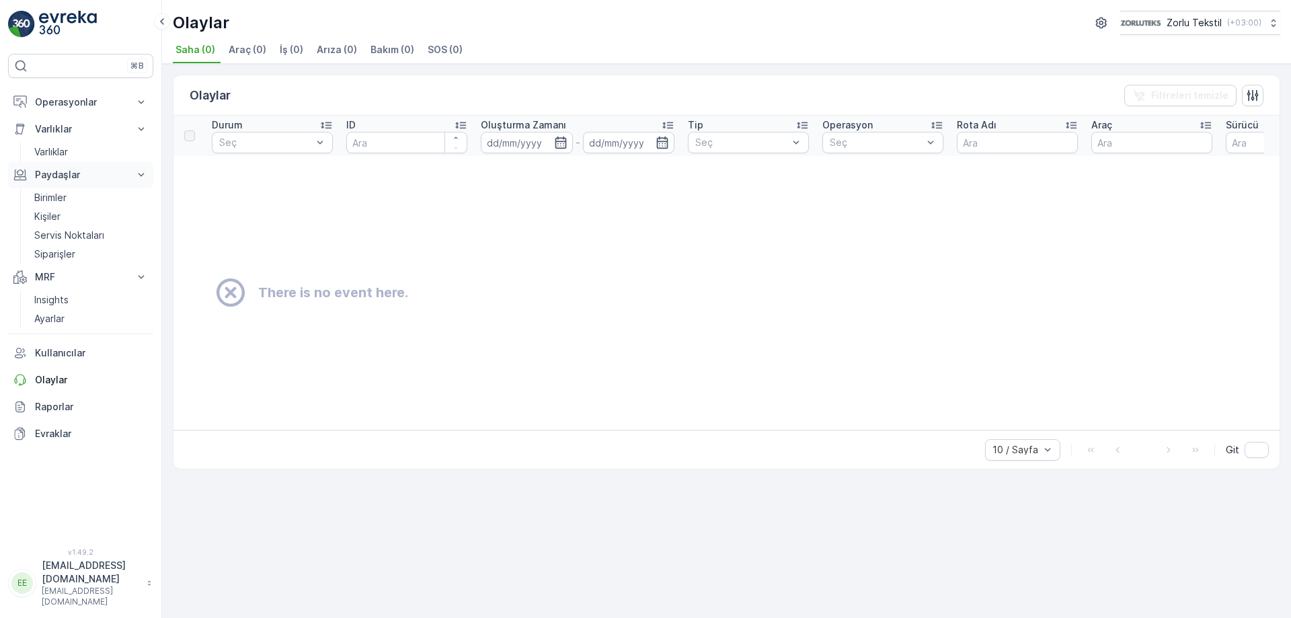
click at [73, 171] on p "Paydaşlar" at bounding box center [80, 174] width 91 height 13
click at [50, 235] on link "Ayarlar" at bounding box center [91, 243] width 124 height 19
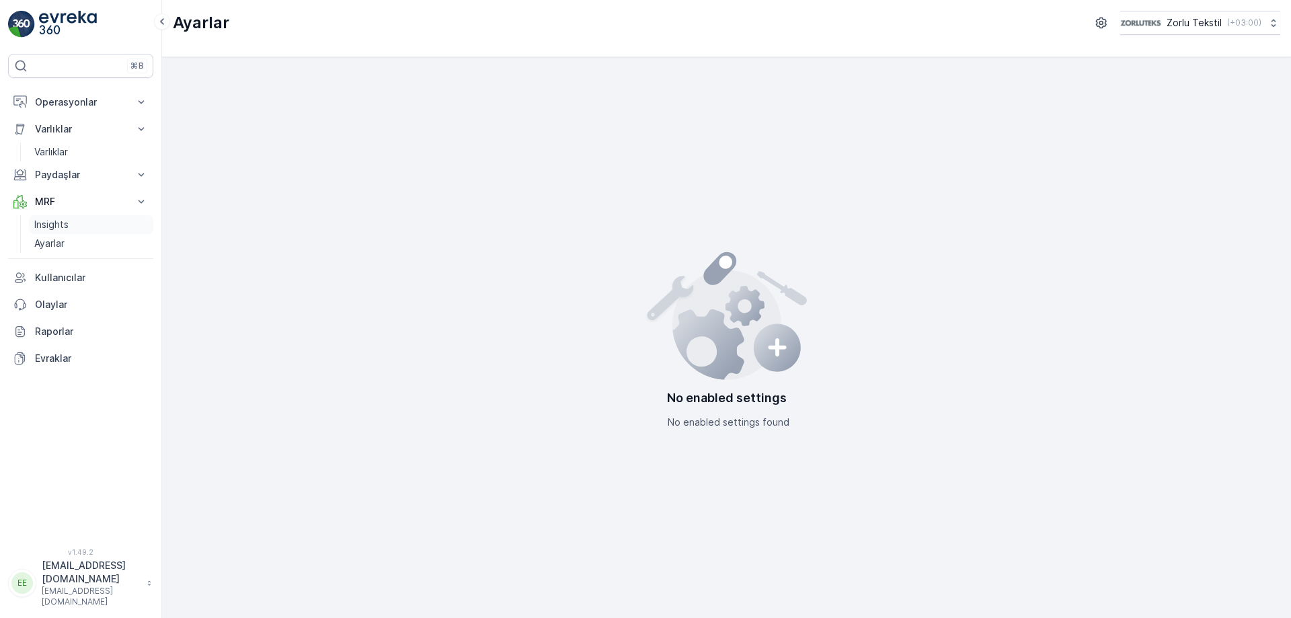
click at [56, 219] on p "Insights" at bounding box center [51, 224] width 34 height 13
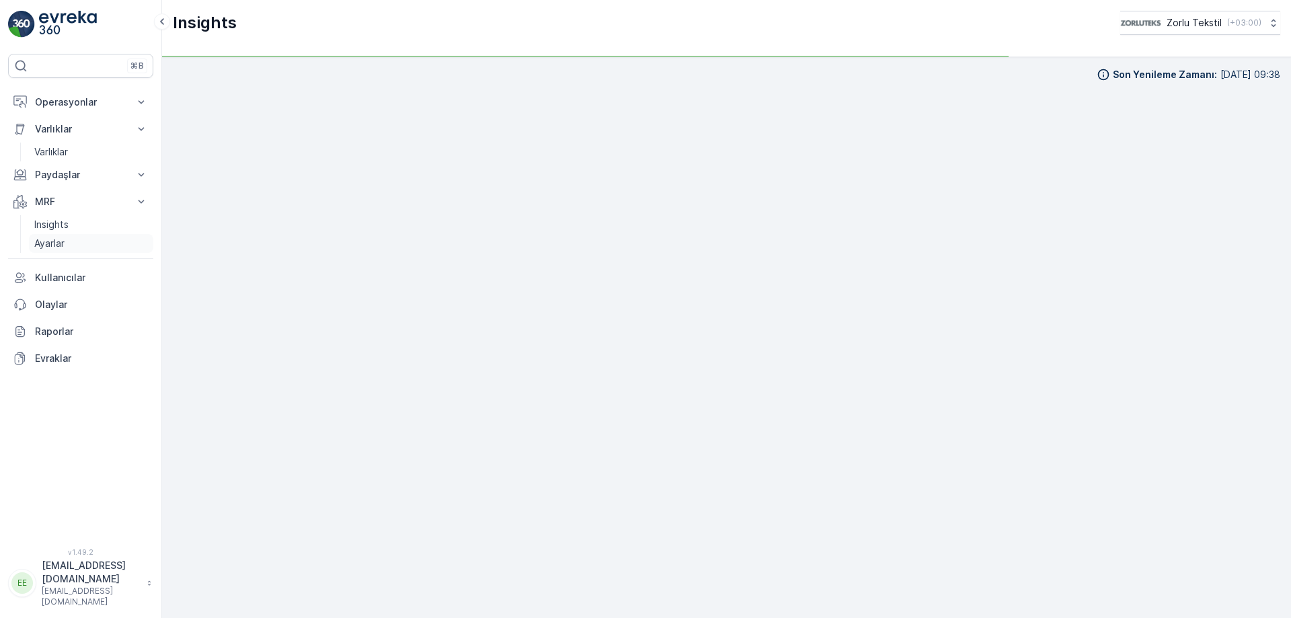
click at [49, 246] on p "Ayarlar" at bounding box center [49, 243] width 30 height 13
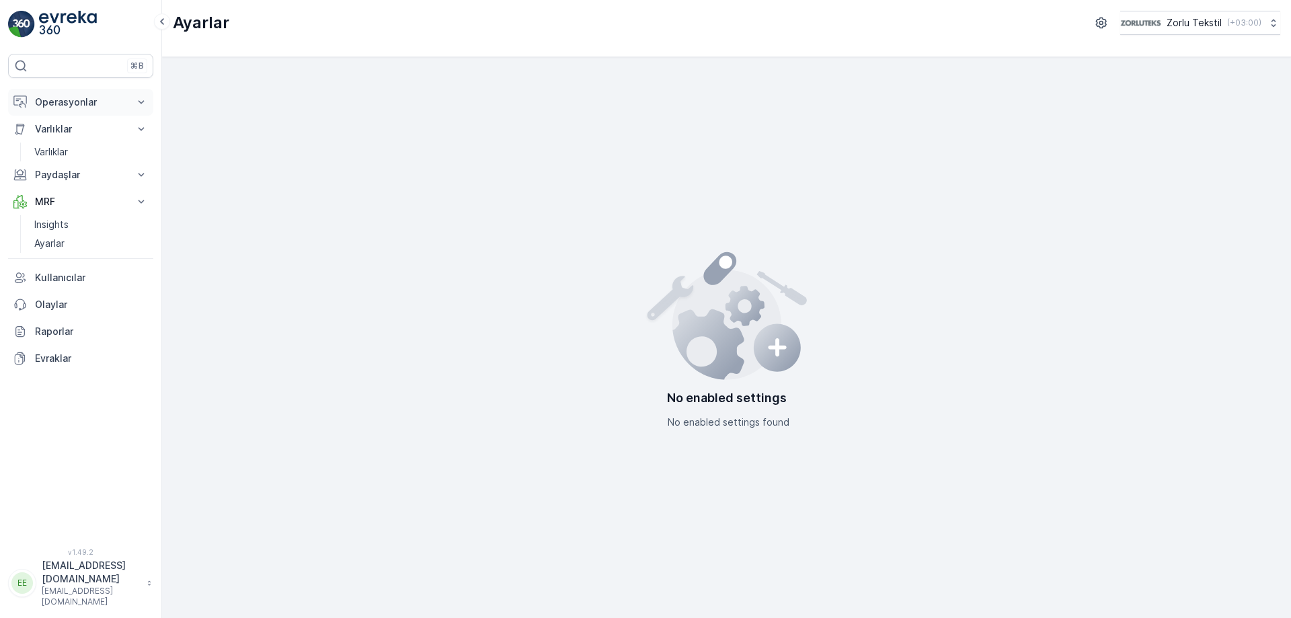
click at [77, 107] on p "Operasyonlar" at bounding box center [80, 102] width 91 height 13
click at [56, 210] on p "Varlıklar" at bounding box center [80, 204] width 91 height 13
click at [67, 211] on button "Varlıklar" at bounding box center [80, 204] width 145 height 27
click at [62, 248] on p "Paydaşlar" at bounding box center [80, 249] width 91 height 13
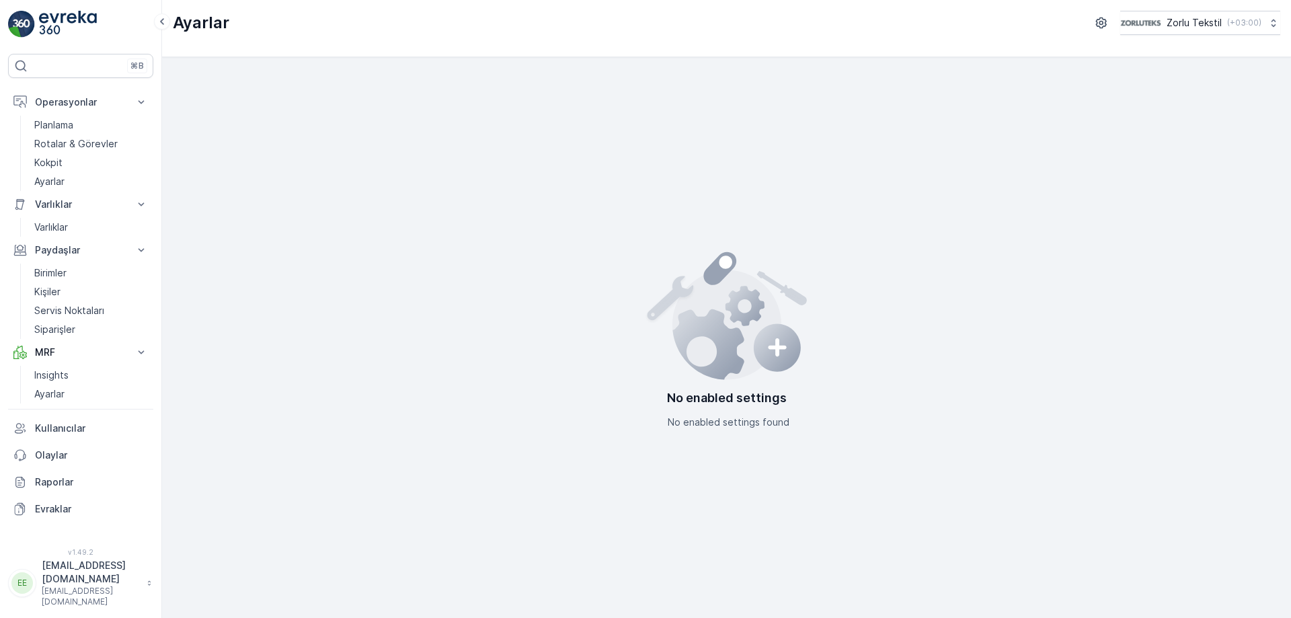
click at [243, 96] on div "No enabled settings No enabled settings found" at bounding box center [727, 337] width 1108 height 539
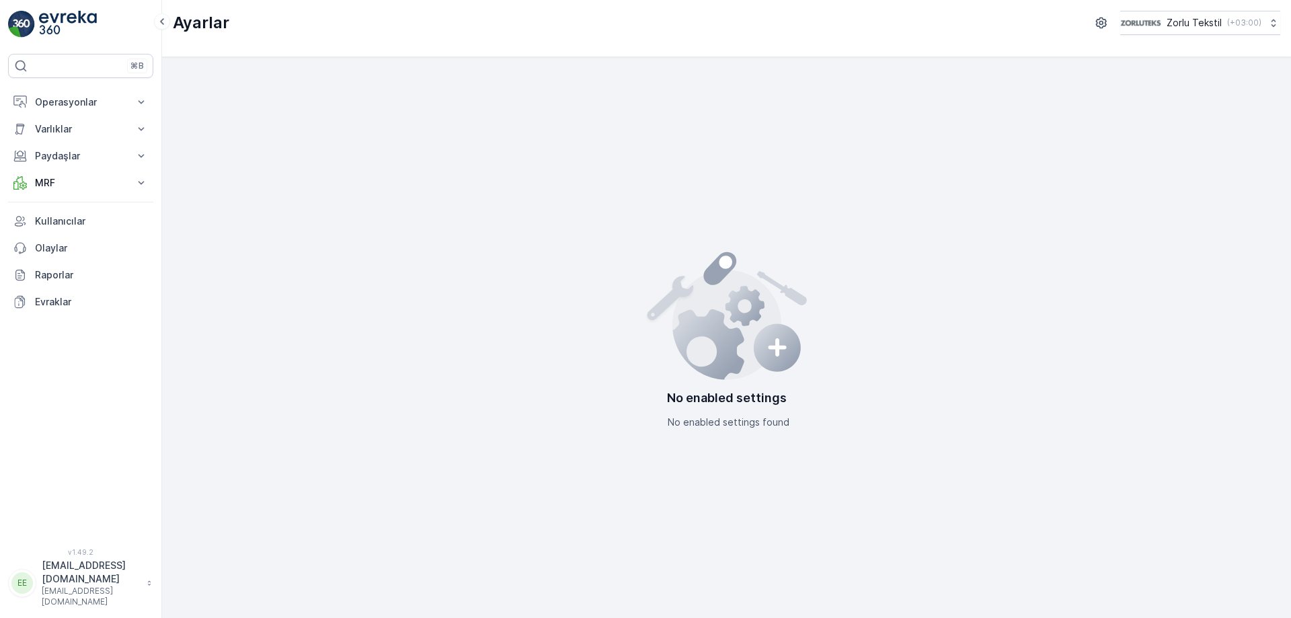
click at [354, 180] on div "No enabled settings No enabled settings found" at bounding box center [727, 337] width 1108 height 539
click at [100, 187] on p "MRF" at bounding box center [80, 182] width 91 height 13
click at [87, 599] on p "[EMAIL_ADDRESS][DOMAIN_NAME]" at bounding box center [91, 597] width 98 height 22
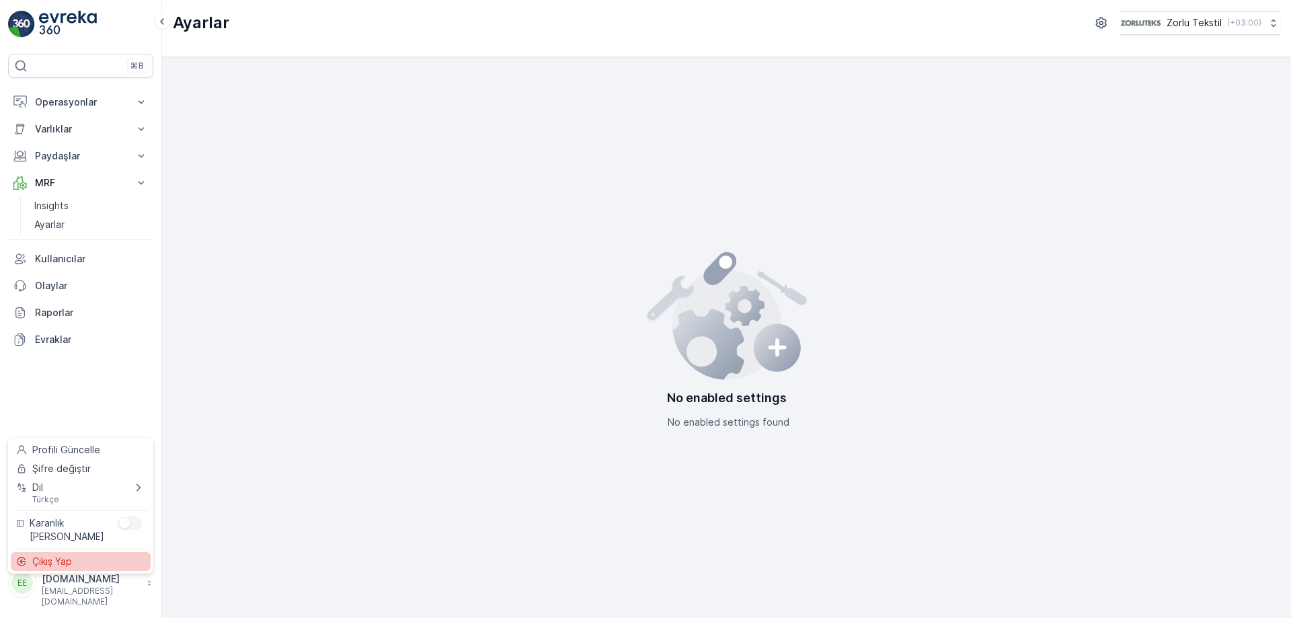
click at [91, 566] on div "Çıkış Yap" at bounding box center [81, 561] width 140 height 19
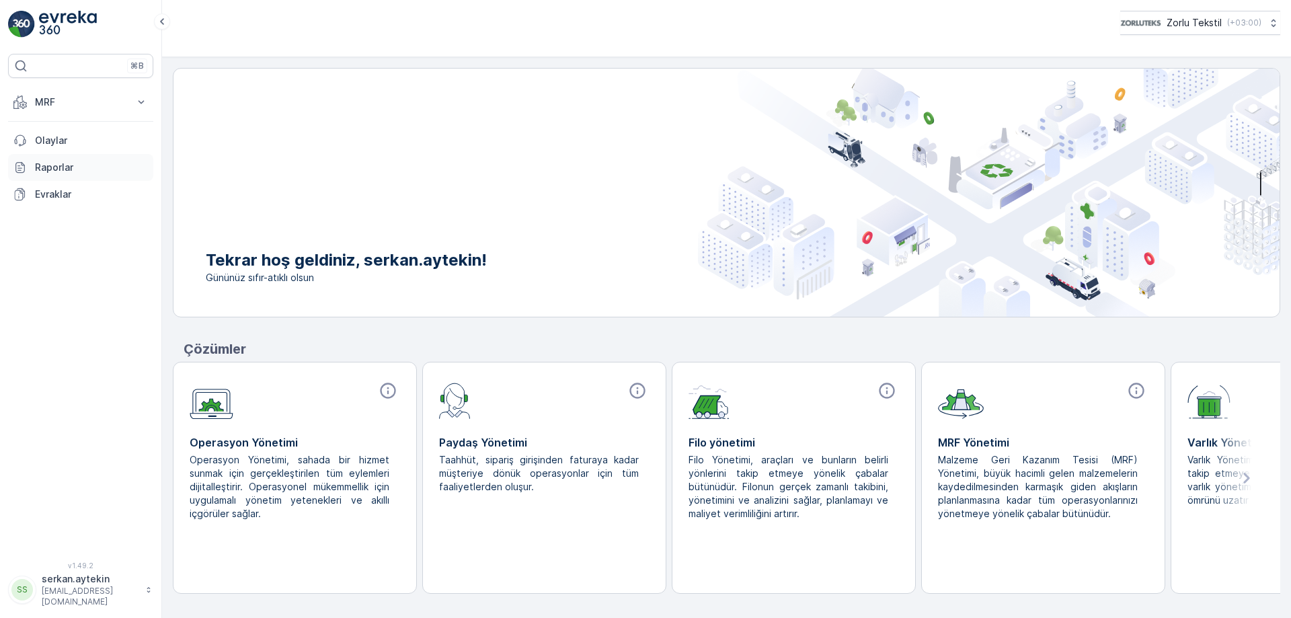
click at [50, 142] on div "MRF Insights Gelen Parseller İşlemler Giden Envanter Materyaller Aktiviteler Ay…" at bounding box center [80, 148] width 145 height 119
click at [59, 102] on p "MRF" at bounding box center [80, 102] width 91 height 13
click at [75, 85] on div "⌘B MRF Insights Gelen Parseller İşlemler Giden Envanter Materyaller Aktiviteler…" at bounding box center [80, 300] width 145 height 492
click at [72, 97] on p "MRF" at bounding box center [80, 102] width 91 height 13
click at [98, 583] on p "serkan.aytekin" at bounding box center [90, 578] width 97 height 13
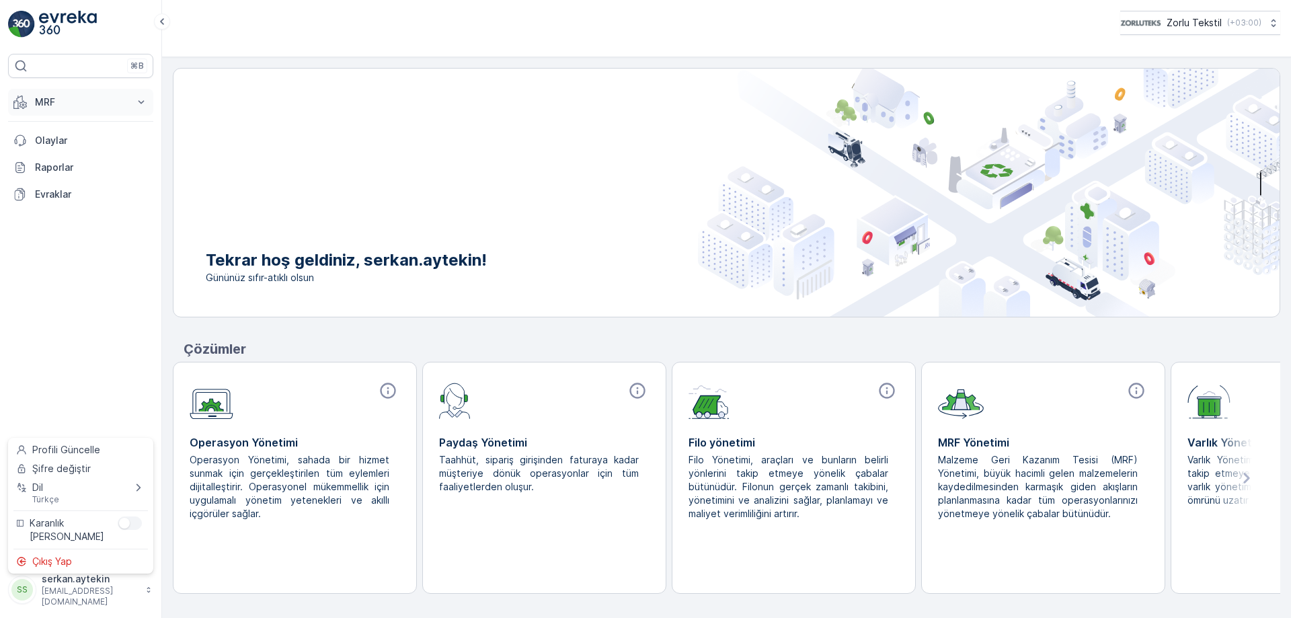
click at [65, 107] on p "MRF" at bounding box center [80, 102] width 91 height 13
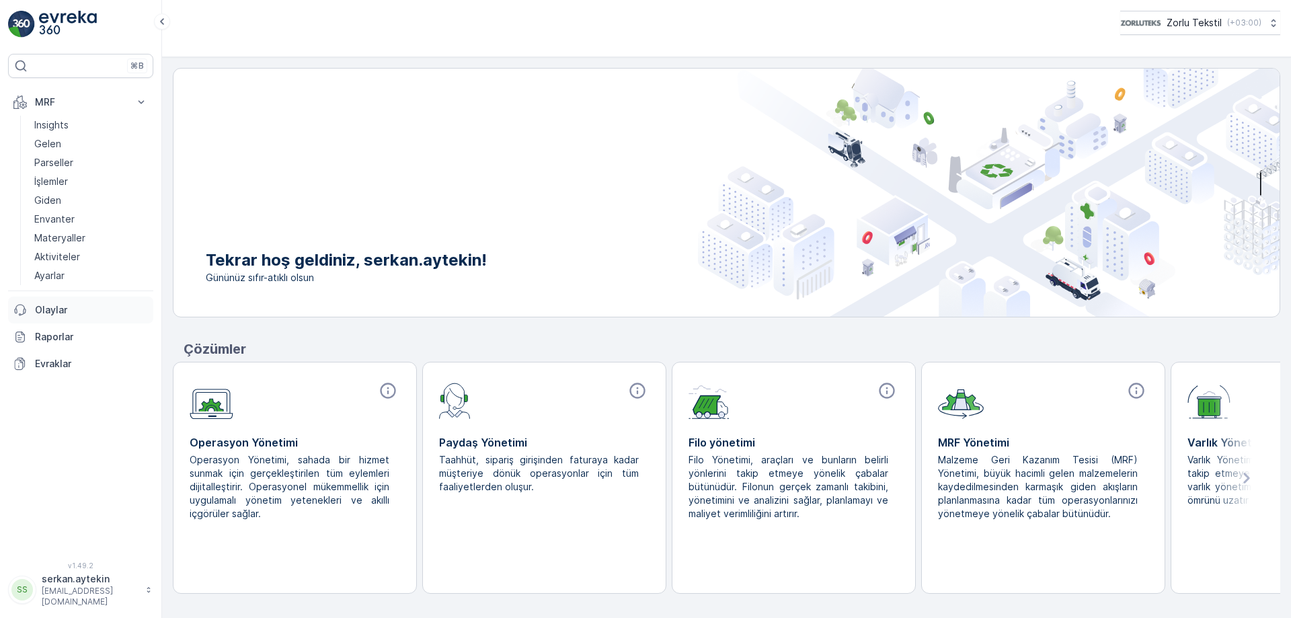
click at [50, 309] on p "Olaylar" at bounding box center [91, 309] width 113 height 13
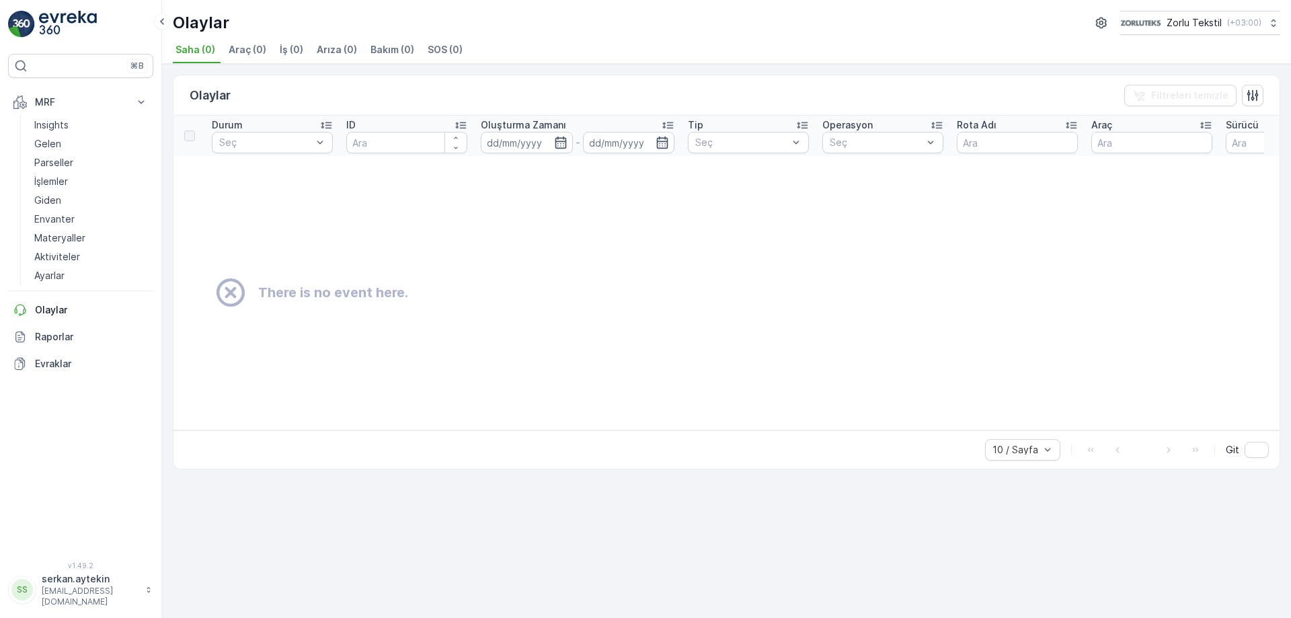
click at [124, 597] on p "[EMAIL_ADDRESS][DOMAIN_NAME]" at bounding box center [90, 597] width 97 height 22
click at [106, 562] on div "Çıkış Yap" at bounding box center [81, 561] width 140 height 19
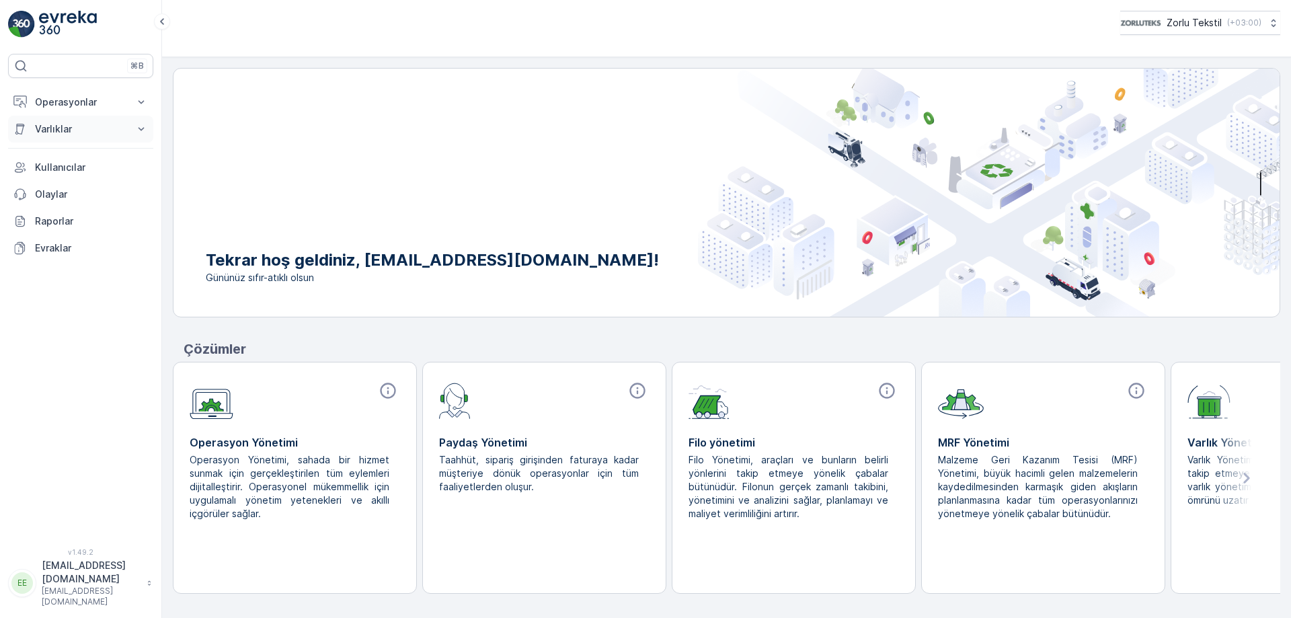
click at [120, 124] on p "Varlıklar" at bounding box center [80, 128] width 91 height 13
click at [116, 180] on p "MRF" at bounding box center [80, 182] width 91 height 13
click at [55, 255] on p "Kullanıcılar" at bounding box center [91, 258] width 113 height 13
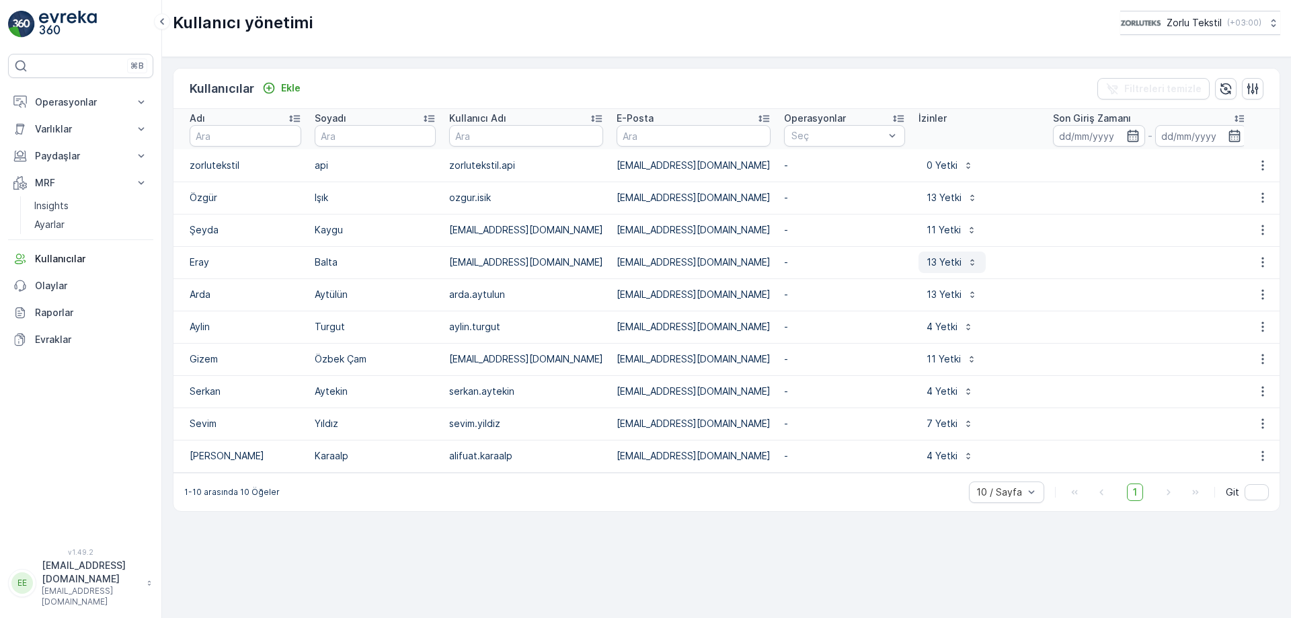
click at [927, 264] on p "13 Yetki" at bounding box center [944, 262] width 35 height 13
click at [54, 99] on p "Operasyonlar" at bounding box center [80, 102] width 91 height 13
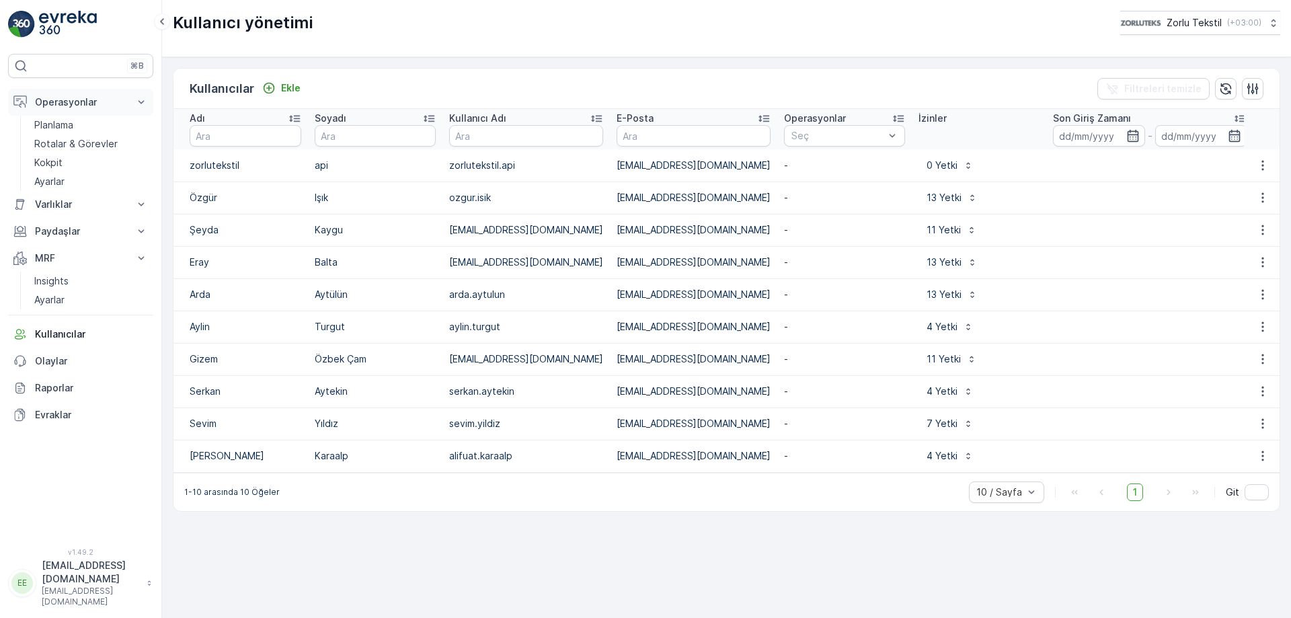
click at [54, 99] on p "Operasyonlar" at bounding box center [80, 102] width 91 height 13
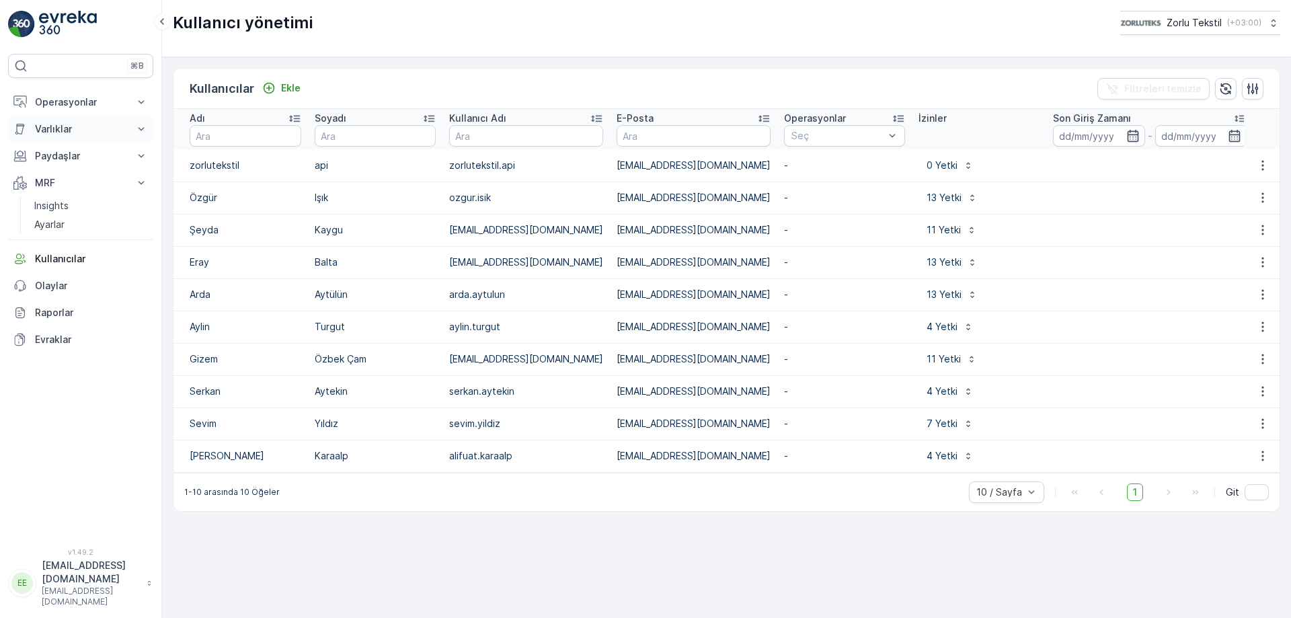
click at [79, 120] on button "Varlıklar" at bounding box center [80, 129] width 145 height 27
click at [79, 128] on p "Varlıklar" at bounding box center [80, 128] width 91 height 13
click at [52, 224] on p "Ayarlar" at bounding box center [49, 224] width 30 height 13
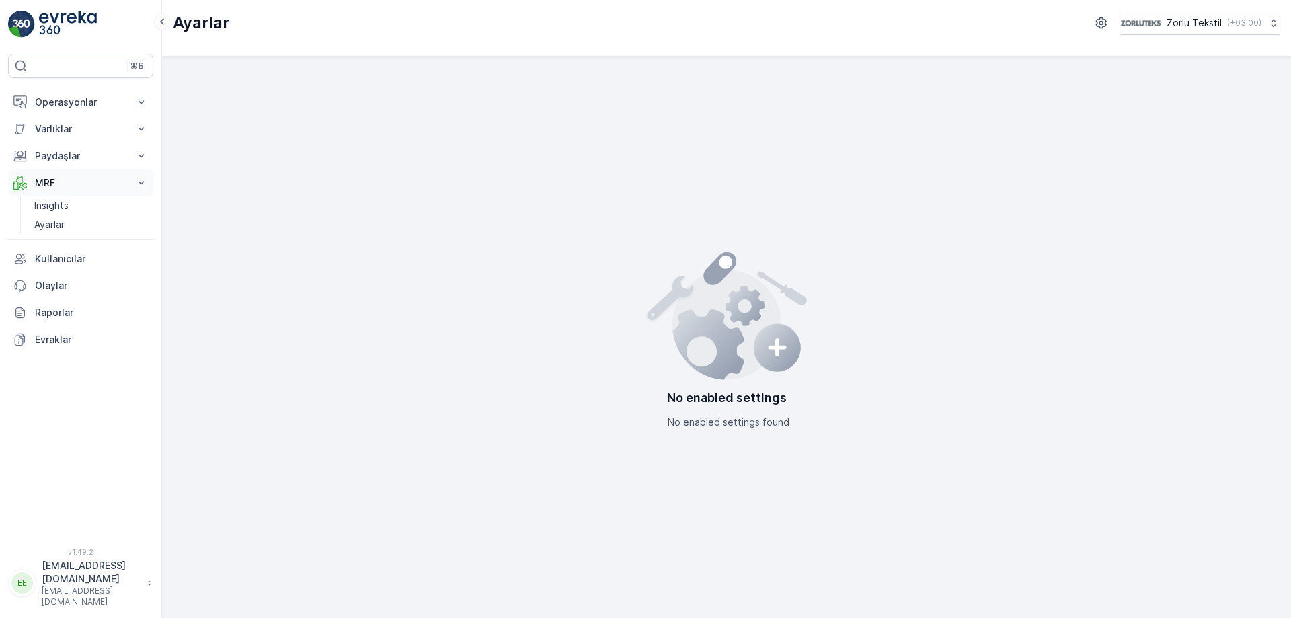
click at [54, 179] on p "MRF" at bounding box center [80, 182] width 91 height 13
click at [131, 183] on button "MRF" at bounding box center [80, 182] width 145 height 27
click at [129, 183] on button "MRF" at bounding box center [80, 182] width 145 height 27
click at [52, 260] on p "Kullanıcılar" at bounding box center [91, 258] width 113 height 13
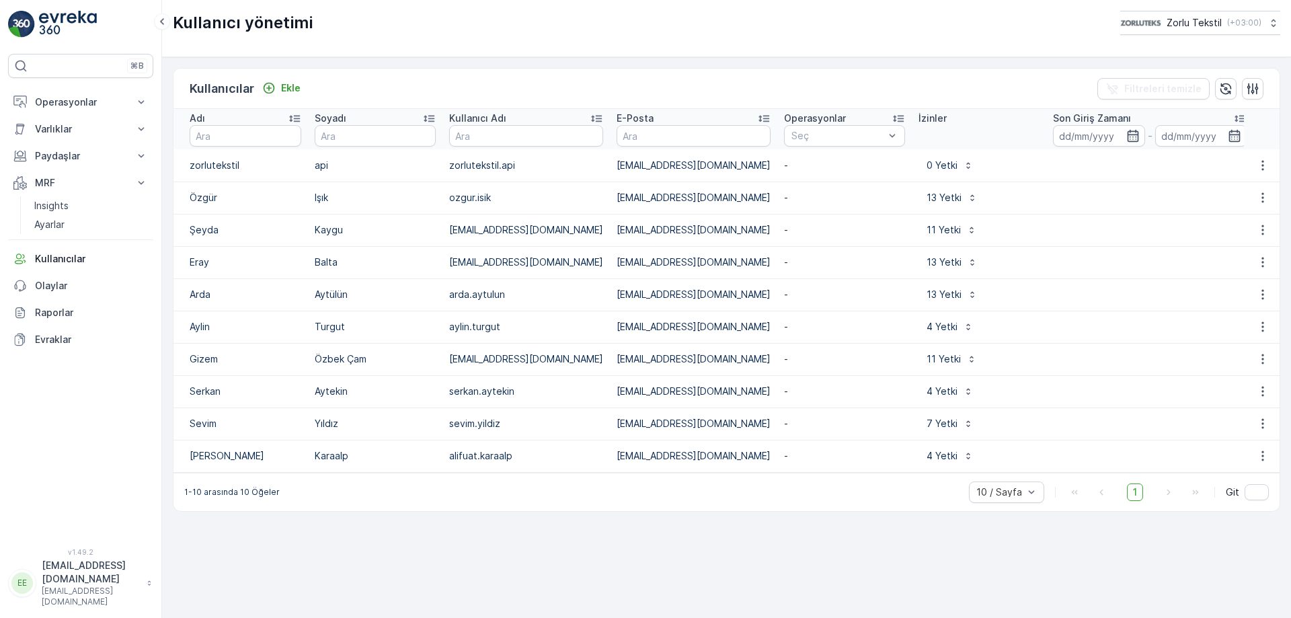
click at [458, 271] on td "[EMAIL_ADDRESS][DOMAIN_NAME]" at bounding box center [526, 262] width 167 height 32
click at [410, 269] on td "Balta" at bounding box center [375, 262] width 135 height 32
click at [287, 261] on td "Eray" at bounding box center [241, 262] width 135 height 32
click at [481, 282] on td "arda.aytulun" at bounding box center [526, 294] width 167 height 32
click at [533, 247] on td "[EMAIL_ADDRESS][DOMAIN_NAME]" at bounding box center [526, 262] width 167 height 32
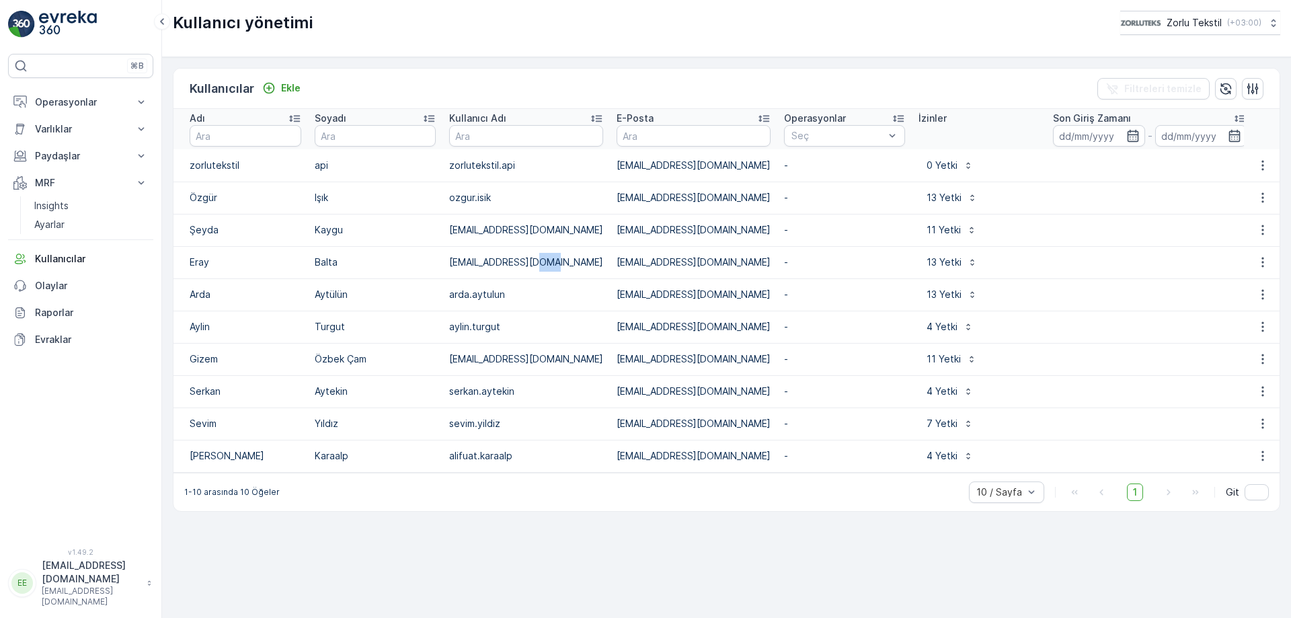
click at [533, 247] on td "[EMAIL_ADDRESS][DOMAIN_NAME]" at bounding box center [526, 262] width 167 height 32
click at [778, 256] on td "-" at bounding box center [845, 262] width 135 height 32
click at [927, 229] on p "11 Yetki" at bounding box center [944, 229] width 34 height 13
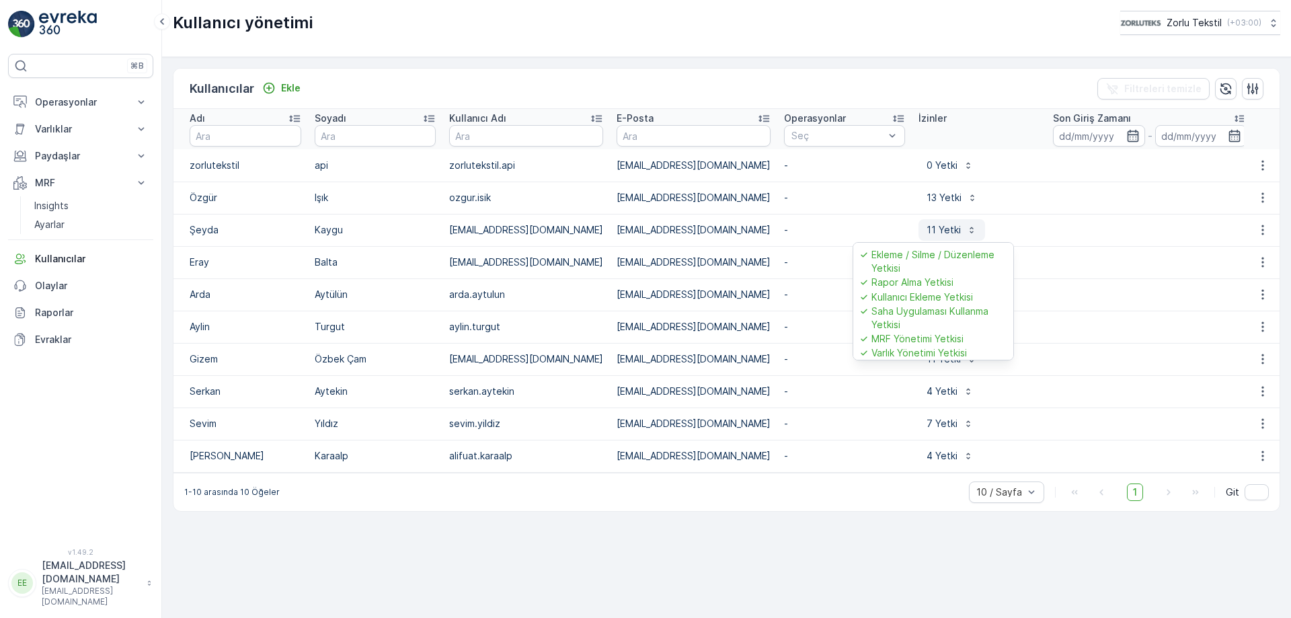
click at [927, 229] on p "11 Yetki" at bounding box center [944, 229] width 34 height 13
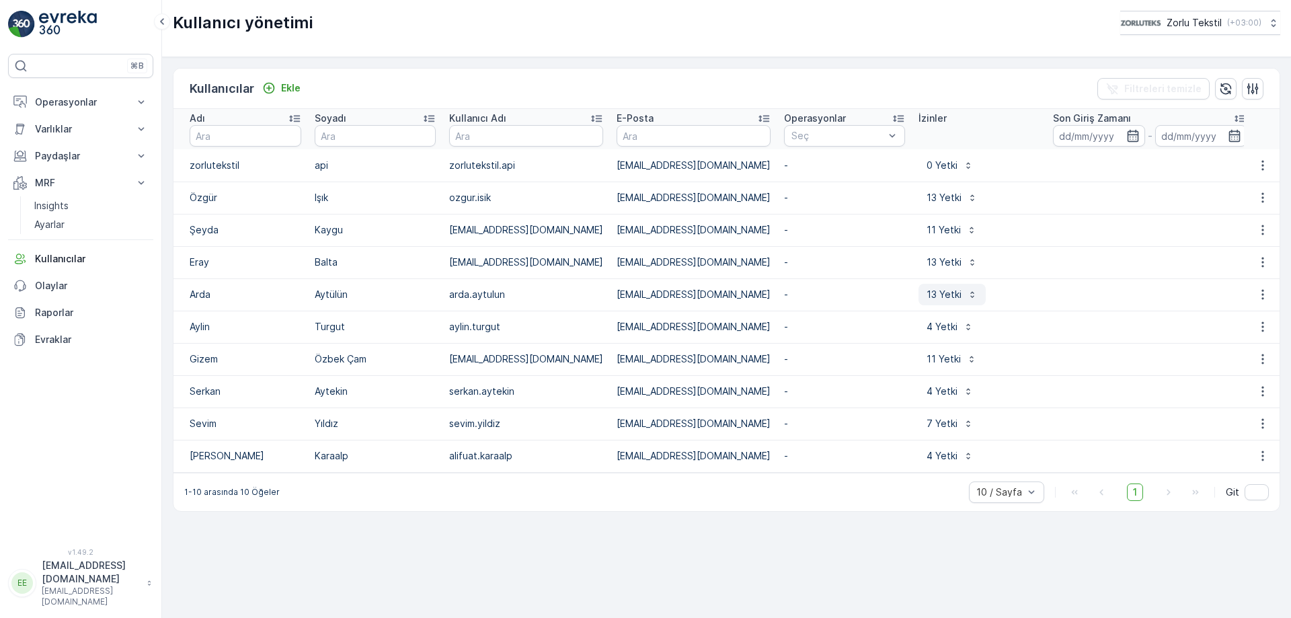
click at [919, 284] on button "13 Yetki" at bounding box center [952, 295] width 67 height 22
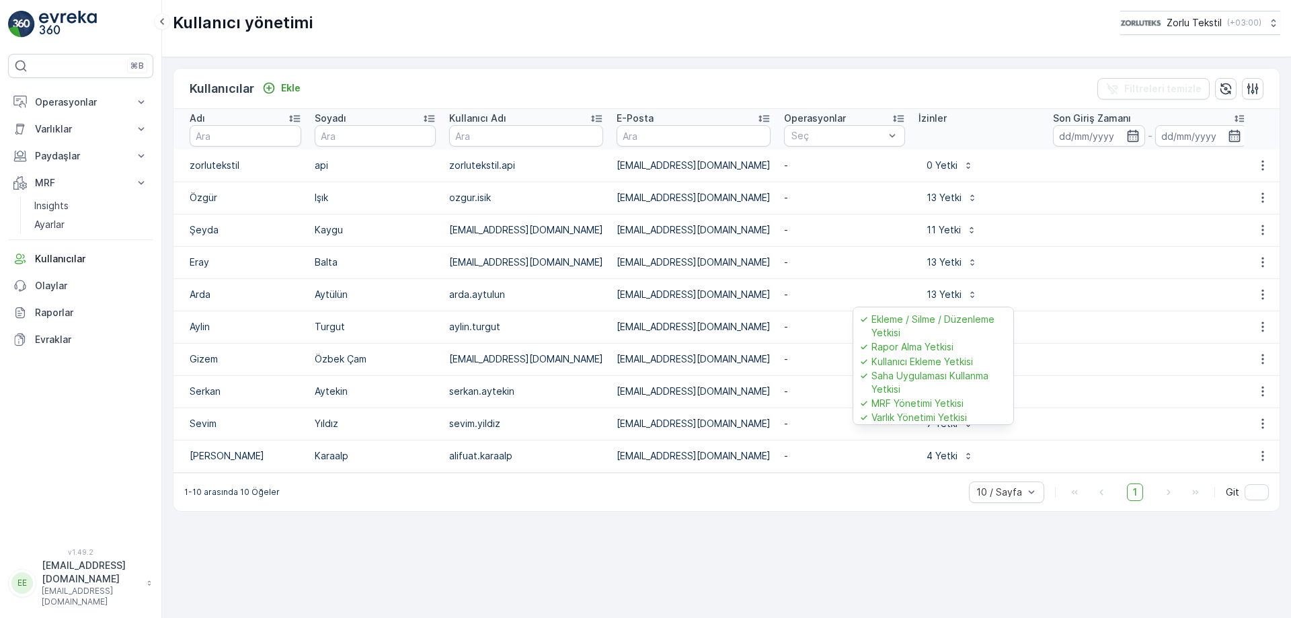
click at [835, 289] on p "-" at bounding box center [844, 294] width 121 height 13
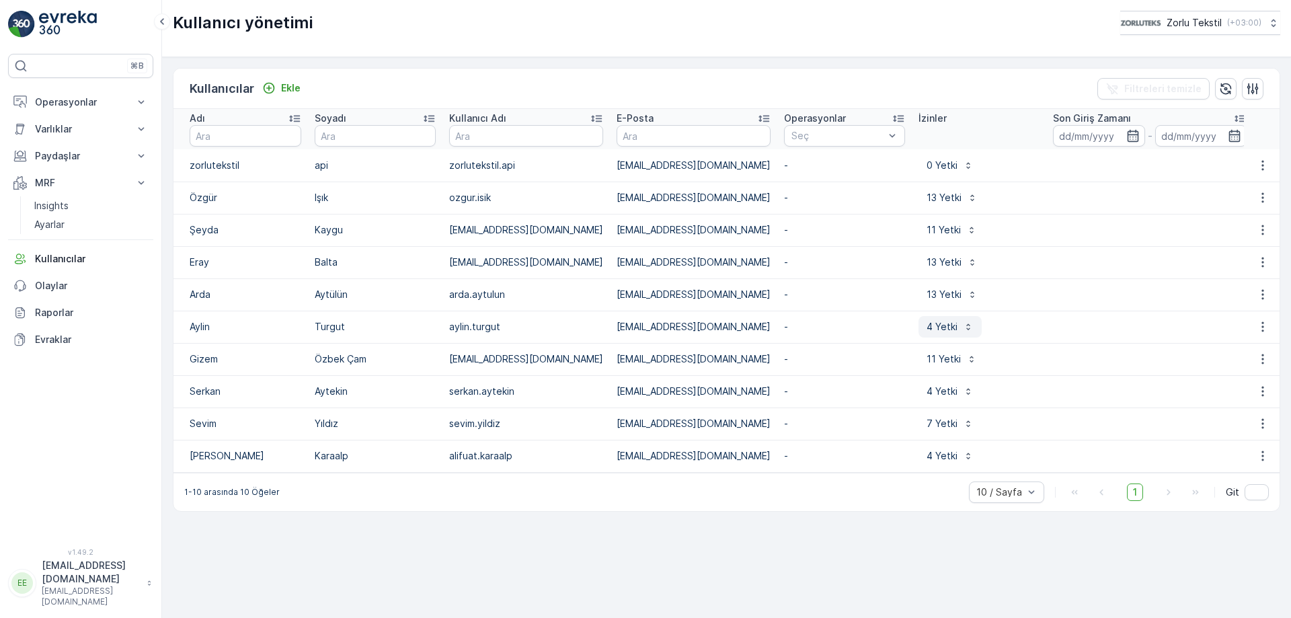
click at [927, 326] on p "4 Yetki" at bounding box center [942, 326] width 31 height 13
click at [504, 328] on td "aylin.turgut" at bounding box center [526, 327] width 167 height 32
